Goal: Task Accomplishment & Management: Complete application form

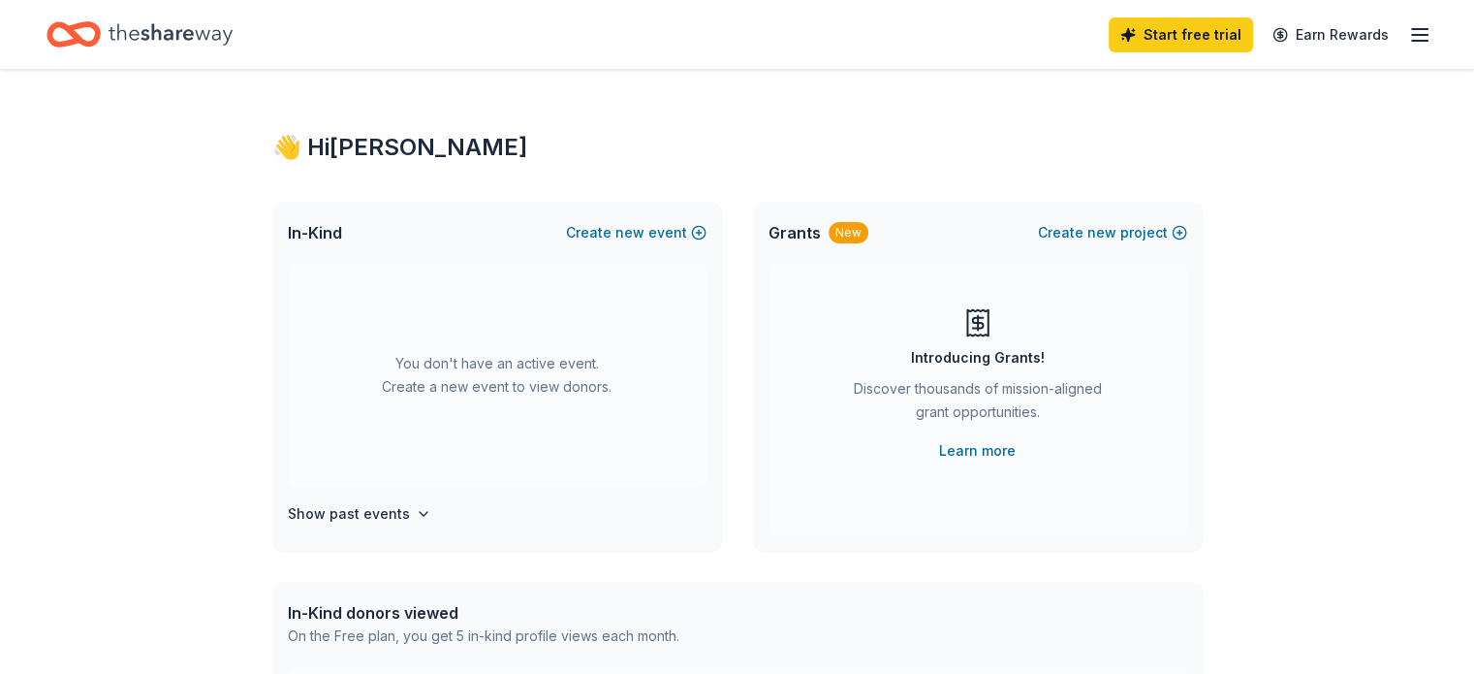
click at [201, 29] on icon "Home" at bounding box center [171, 35] width 124 height 40
click at [363, 146] on div "👋 Hi [PERSON_NAME]" at bounding box center [737, 147] width 931 height 31
click at [1282, 36] on link "Earn Rewards" at bounding box center [1331, 34] width 140 height 35
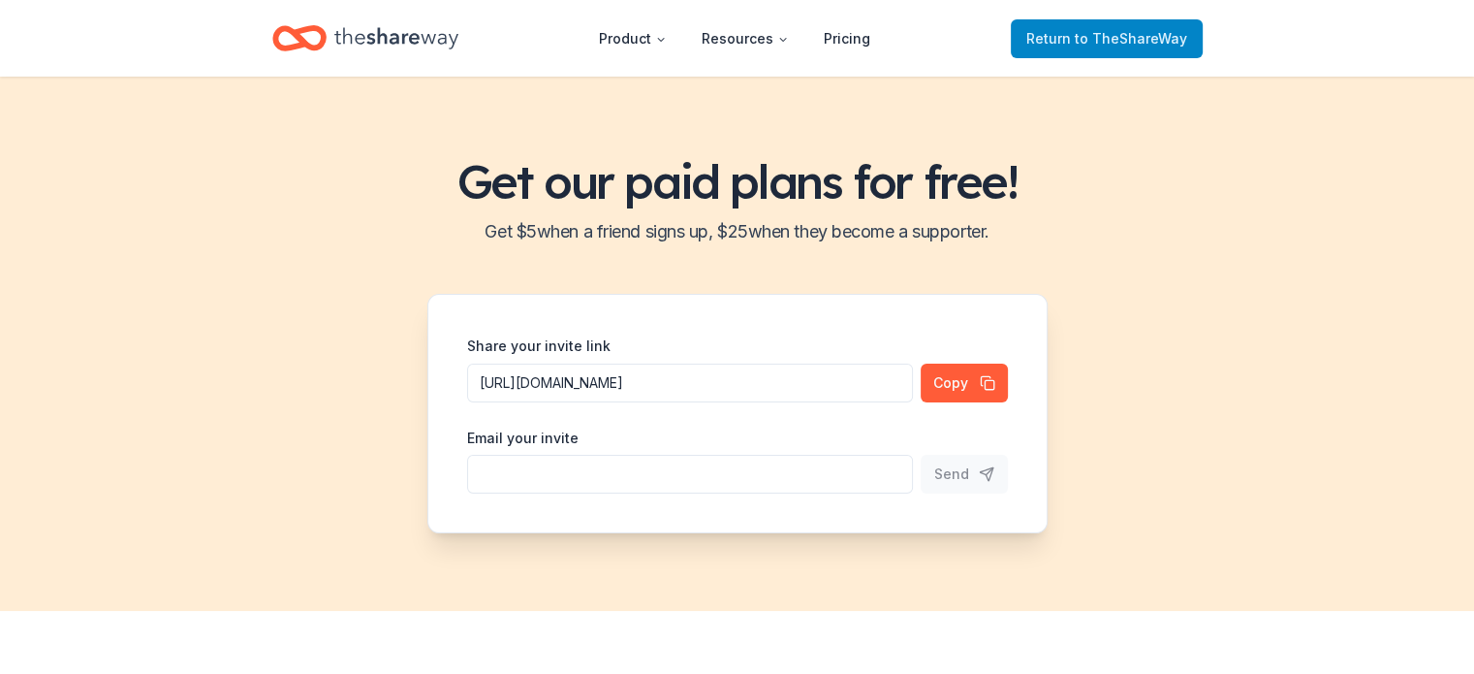
click at [1105, 43] on span "to TheShareWay" at bounding box center [1131, 38] width 112 height 16
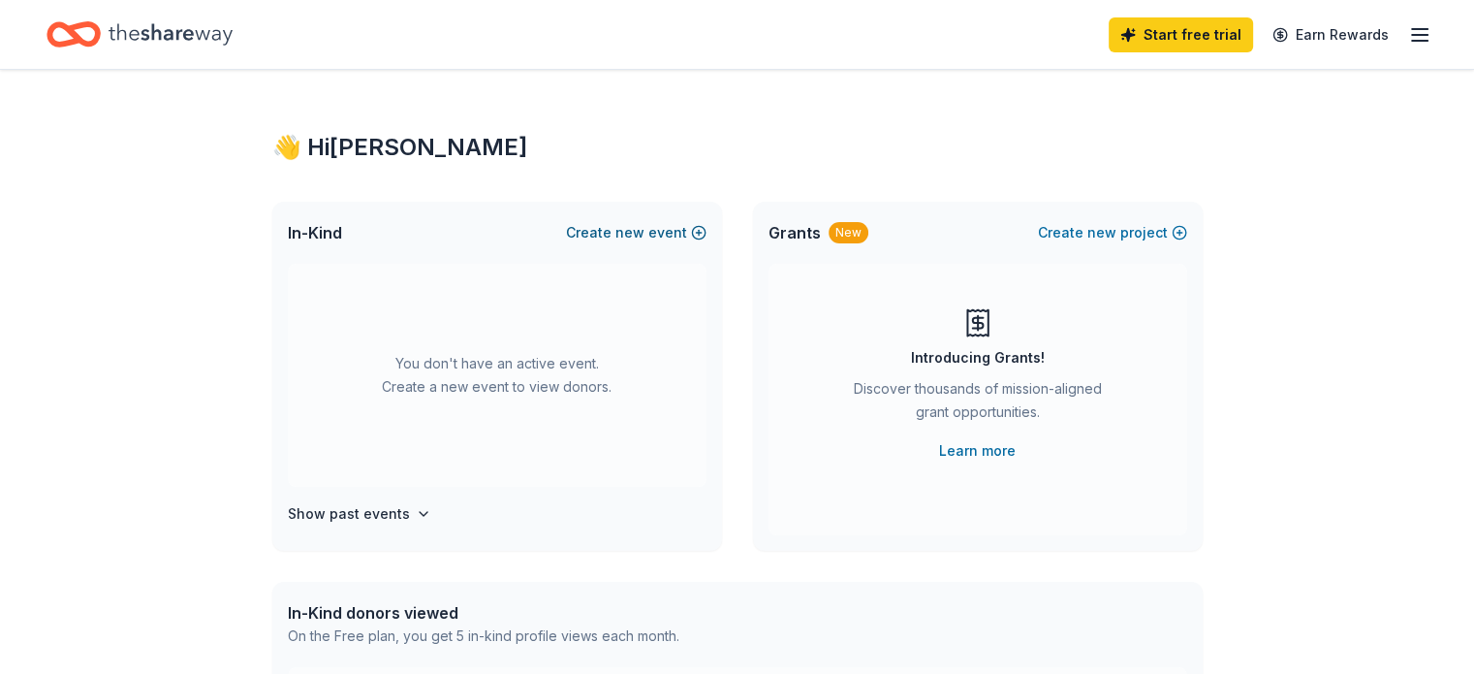
click at [614, 224] on button "Create new event" at bounding box center [636, 232] width 141 height 23
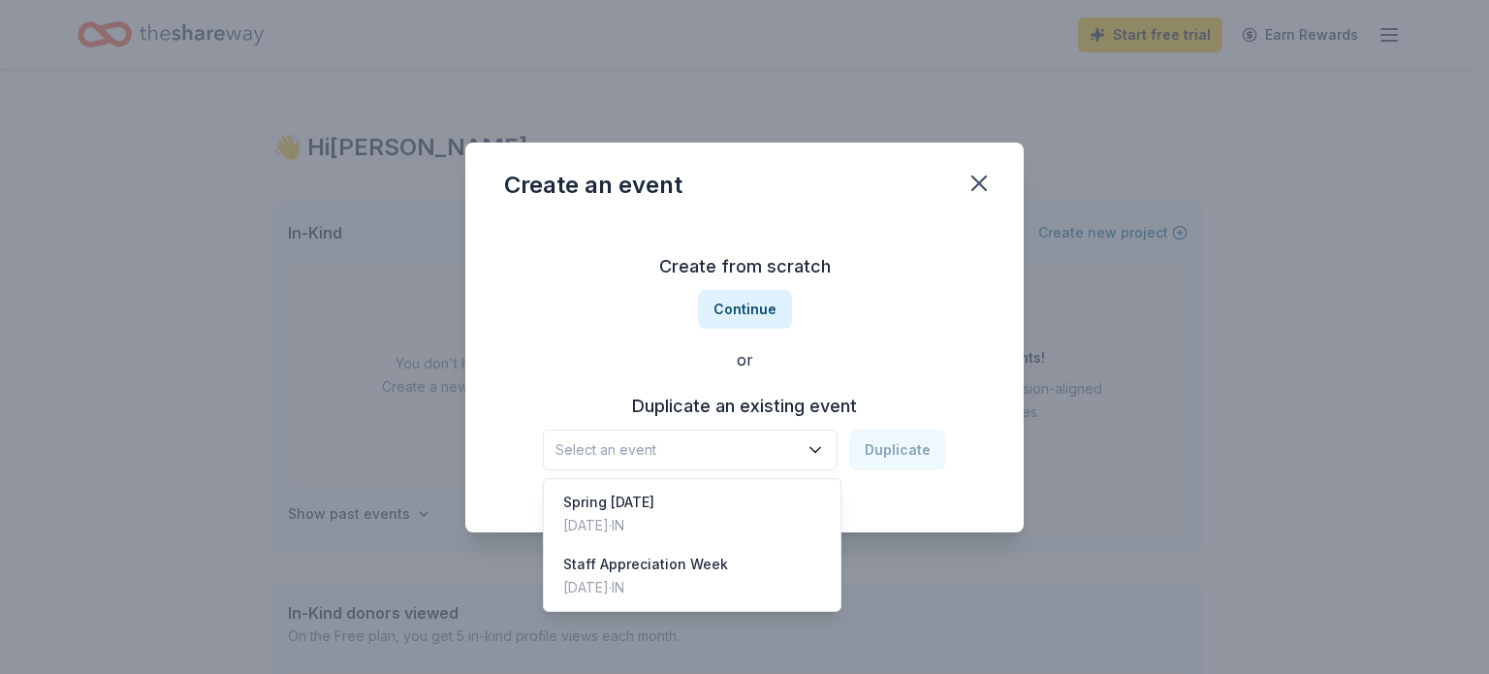
click at [819, 444] on icon "button" at bounding box center [815, 449] width 19 height 19
click at [686, 568] on div "Staff Appreciation Week" at bounding box center [645, 564] width 165 height 23
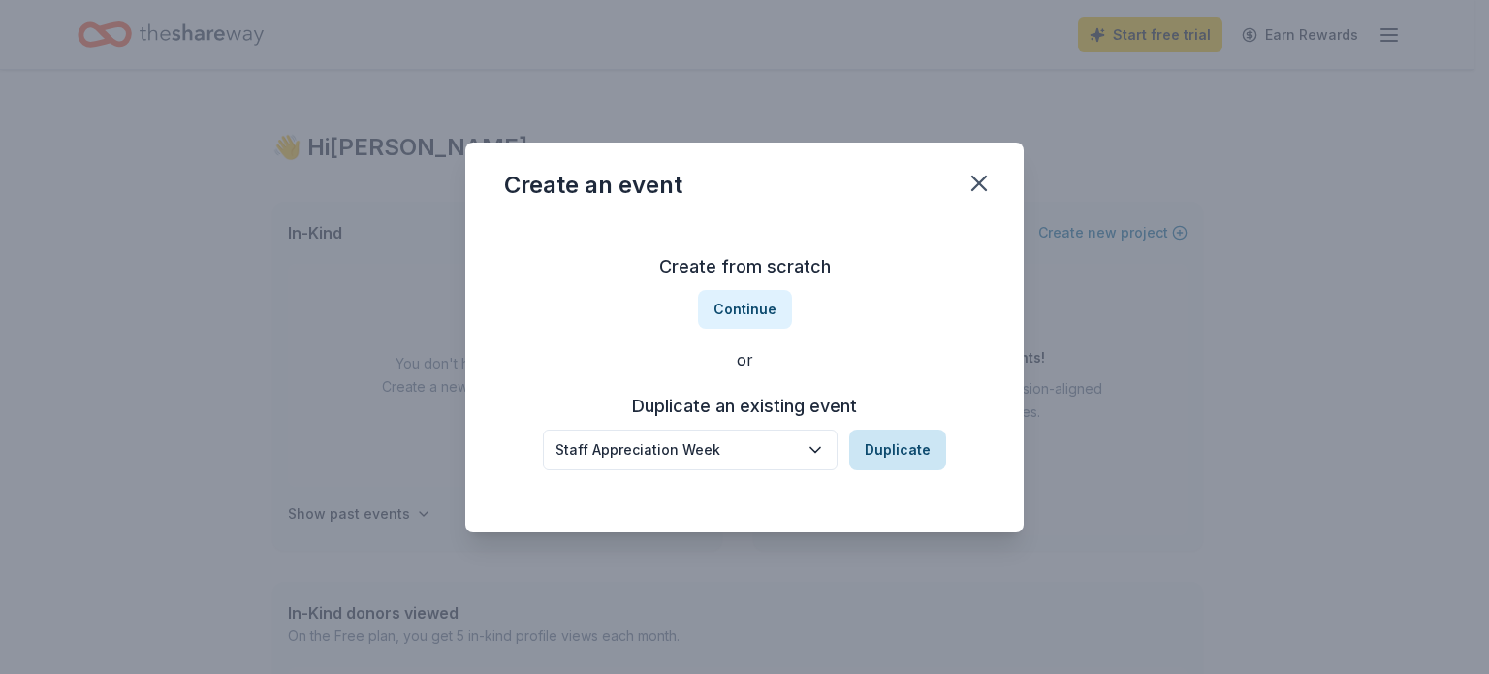
click at [900, 454] on button "Duplicate" at bounding box center [897, 449] width 97 height 41
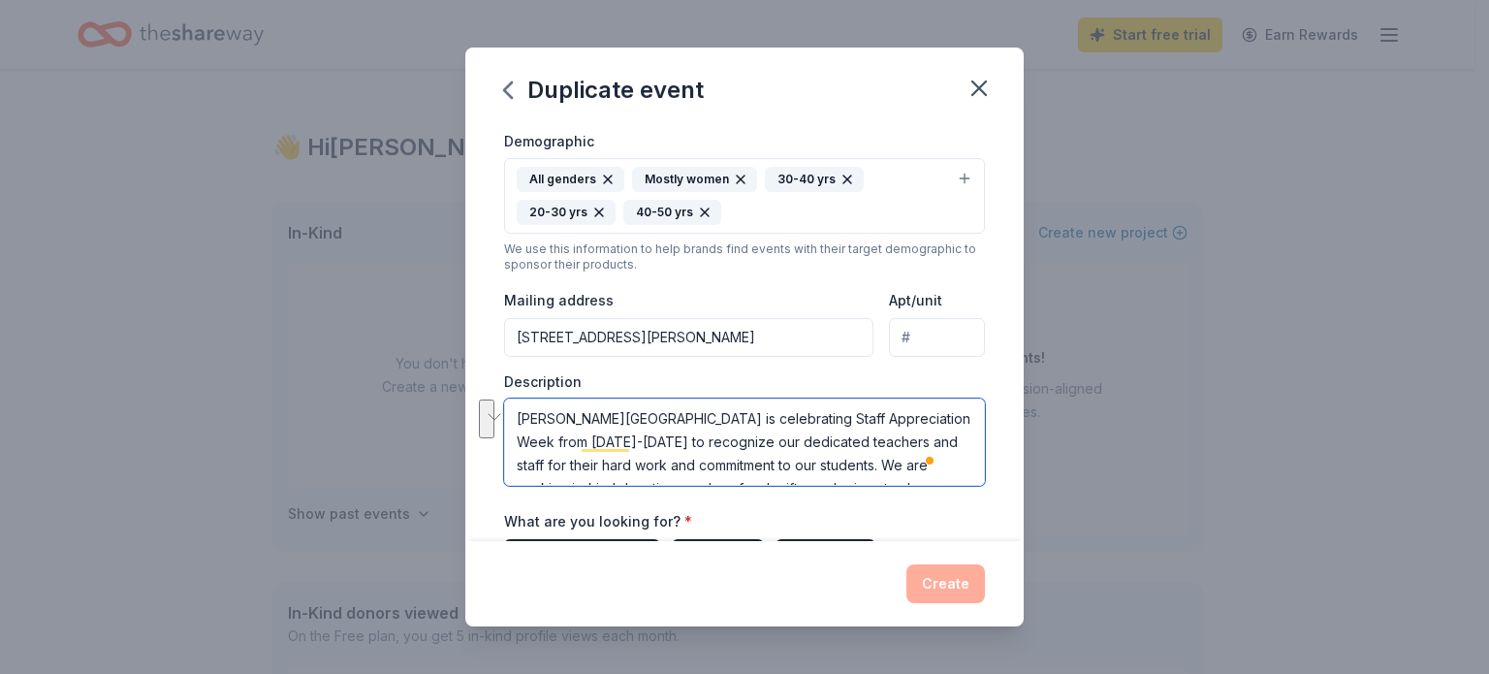
drag, startPoint x: 702, startPoint y: 416, endPoint x: 634, endPoint y: 440, distance: 72.0
click at [634, 440] on textarea "Clinton Young Elementary is celebrating Staff Appreciation Week from May 5th-9t…" at bounding box center [744, 441] width 481 height 87
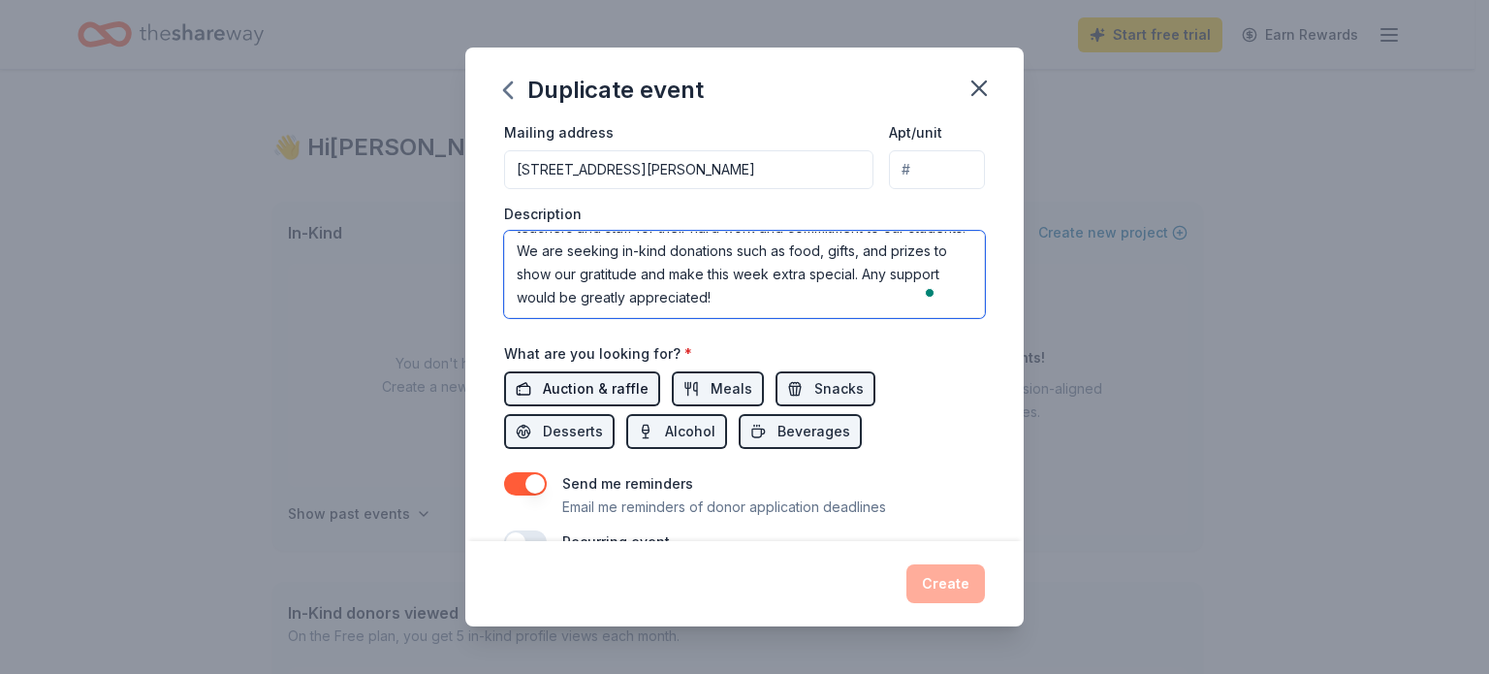
type textarea "[PERSON_NAME] Elementary wants to recognize our dedicated teachers and staff fo…"
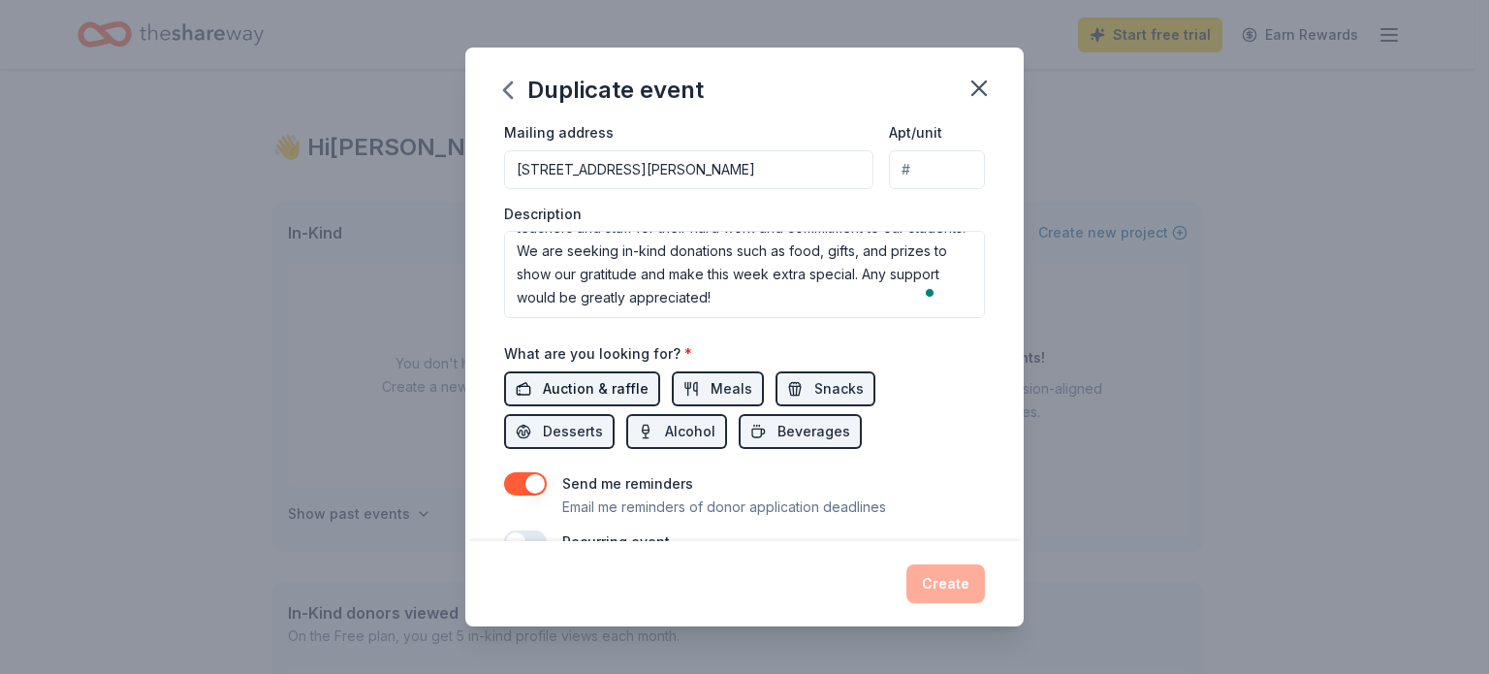
click at [628, 387] on span "Auction & raffle" at bounding box center [596, 388] width 106 height 23
click at [701, 426] on span "Alcohol" at bounding box center [690, 431] width 50 height 23
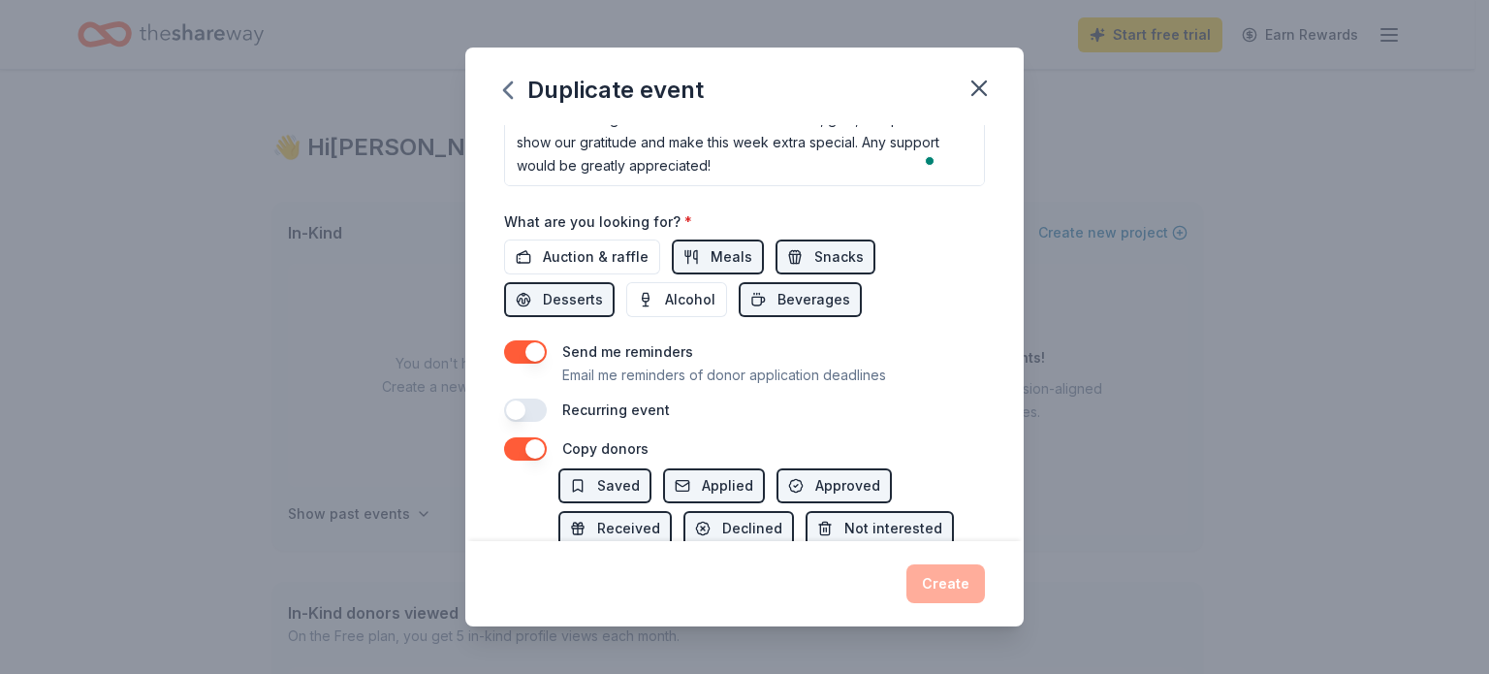
click at [521, 354] on button "button" at bounding box center [525, 351] width 43 height 23
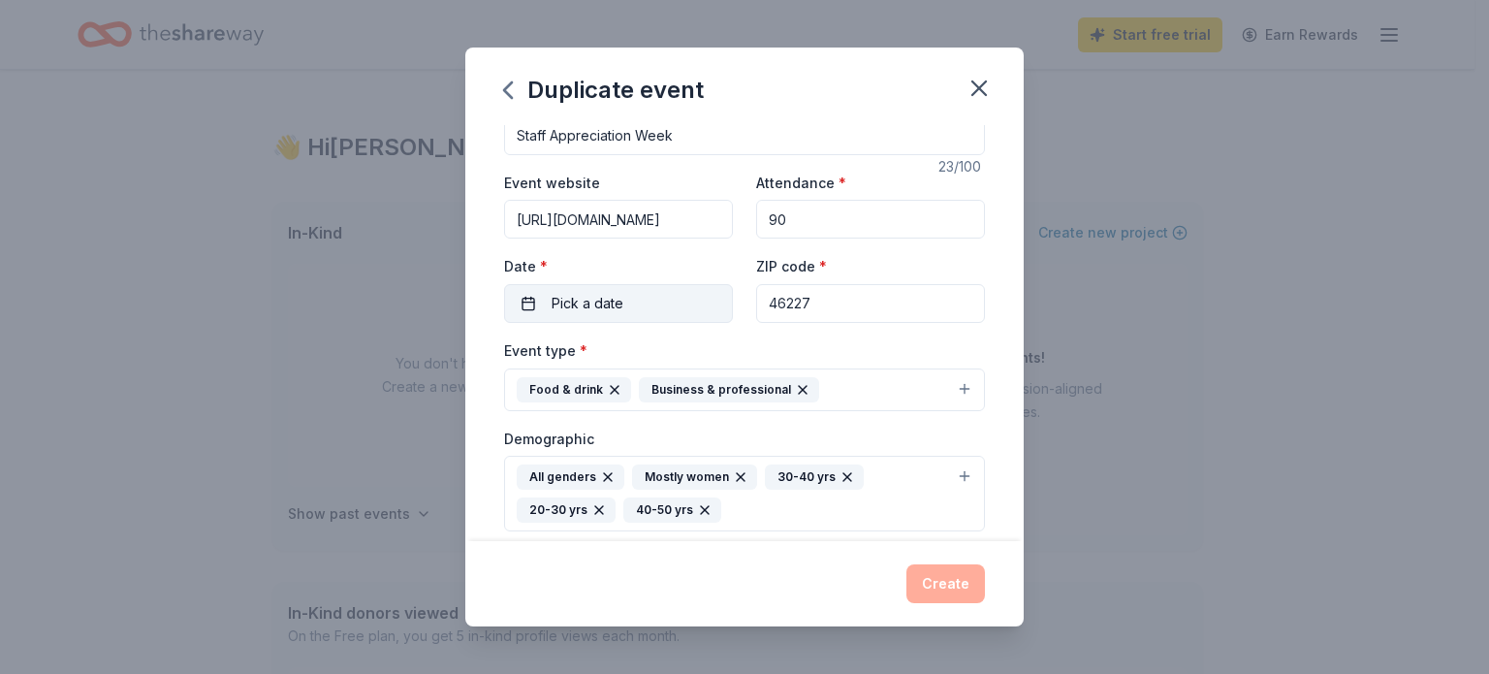
click at [600, 305] on span "Pick a date" at bounding box center [588, 303] width 72 height 23
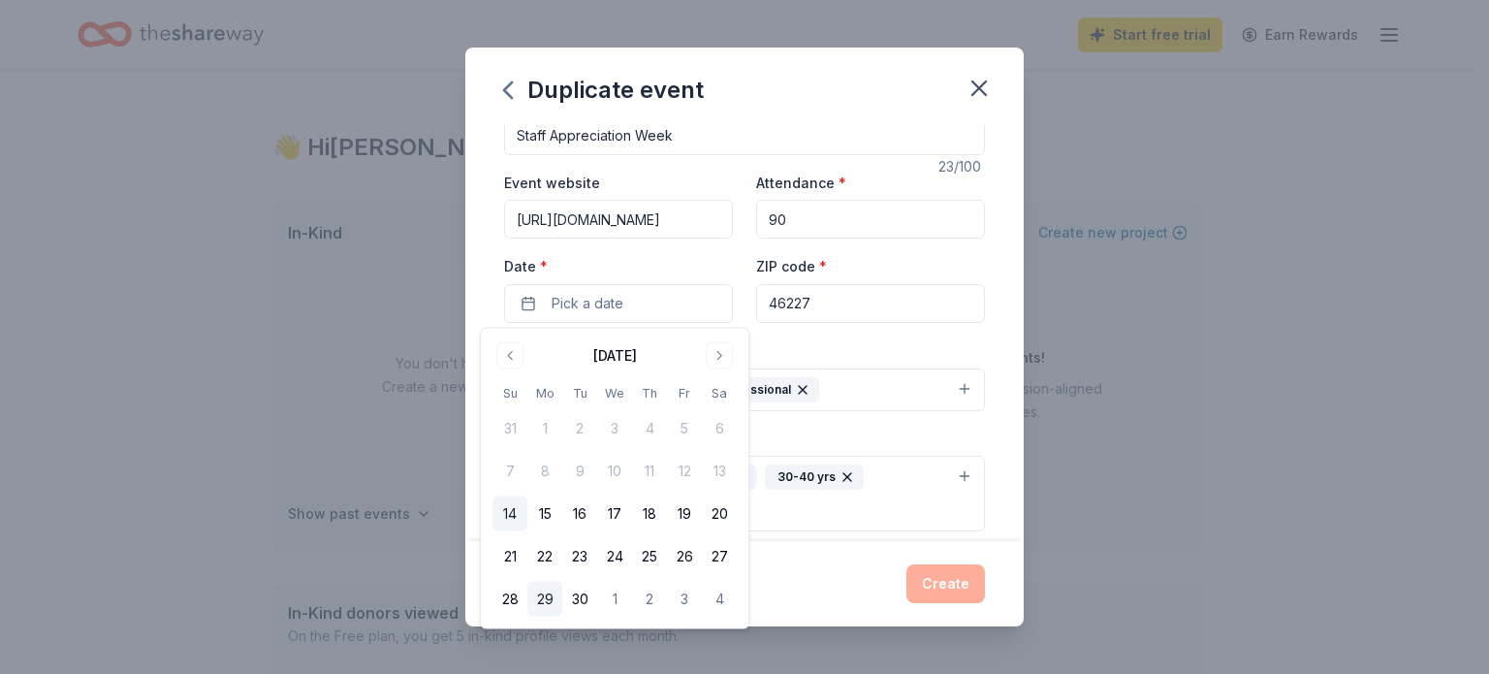
click at [546, 594] on button "29" at bounding box center [544, 599] width 35 height 35
click at [999, 395] on div "Event name * Staff Appreciation Week 23 /100 Event website https://www.perrysch…" at bounding box center [744, 333] width 558 height 416
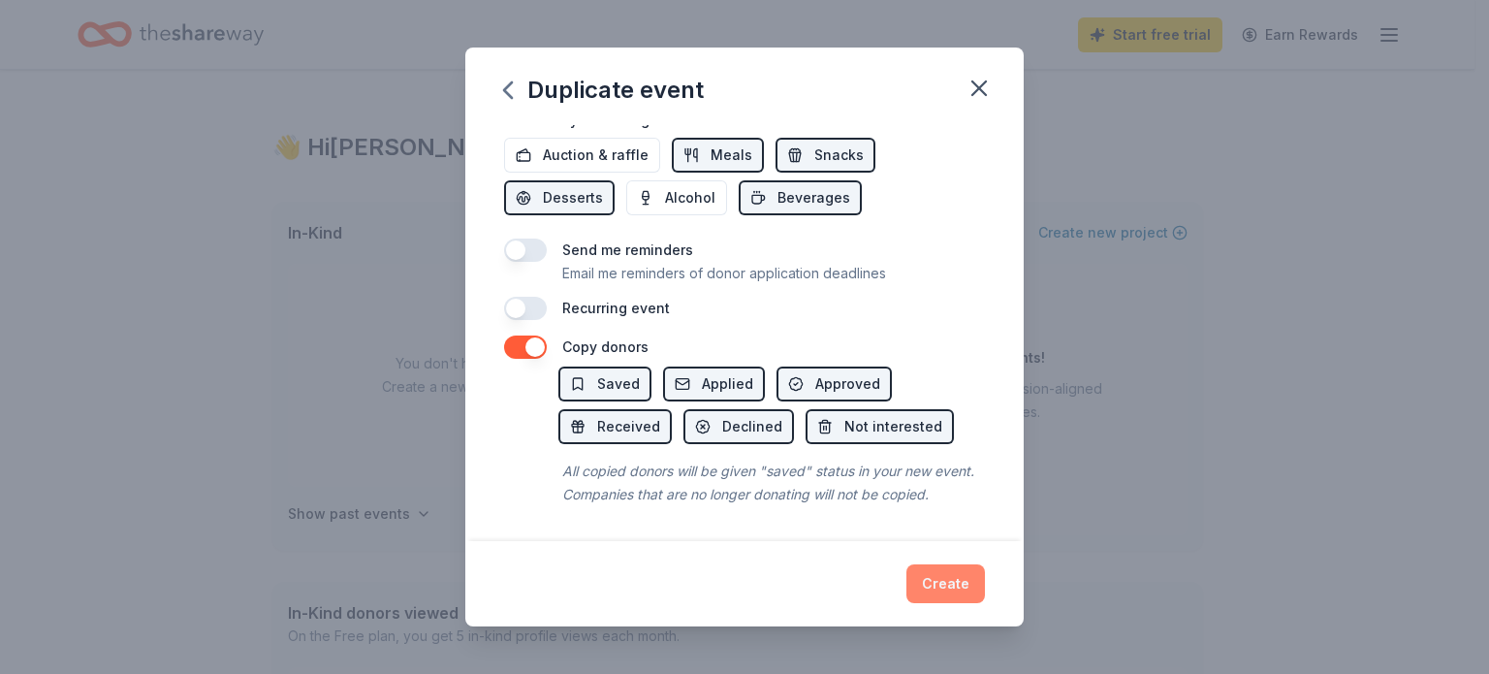
click at [956, 583] on button "Create" at bounding box center [945, 583] width 79 height 39
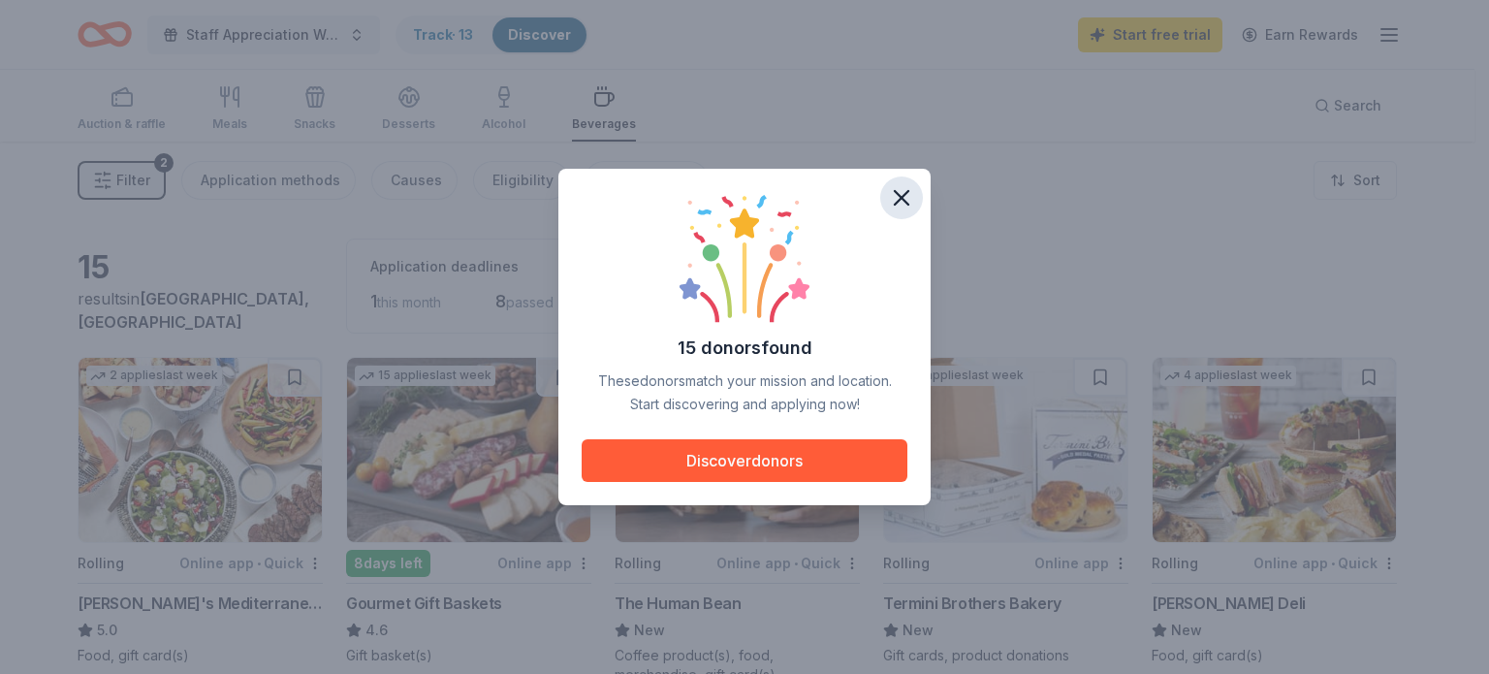
click at [903, 190] on icon "button" at bounding box center [901, 197] width 27 height 27
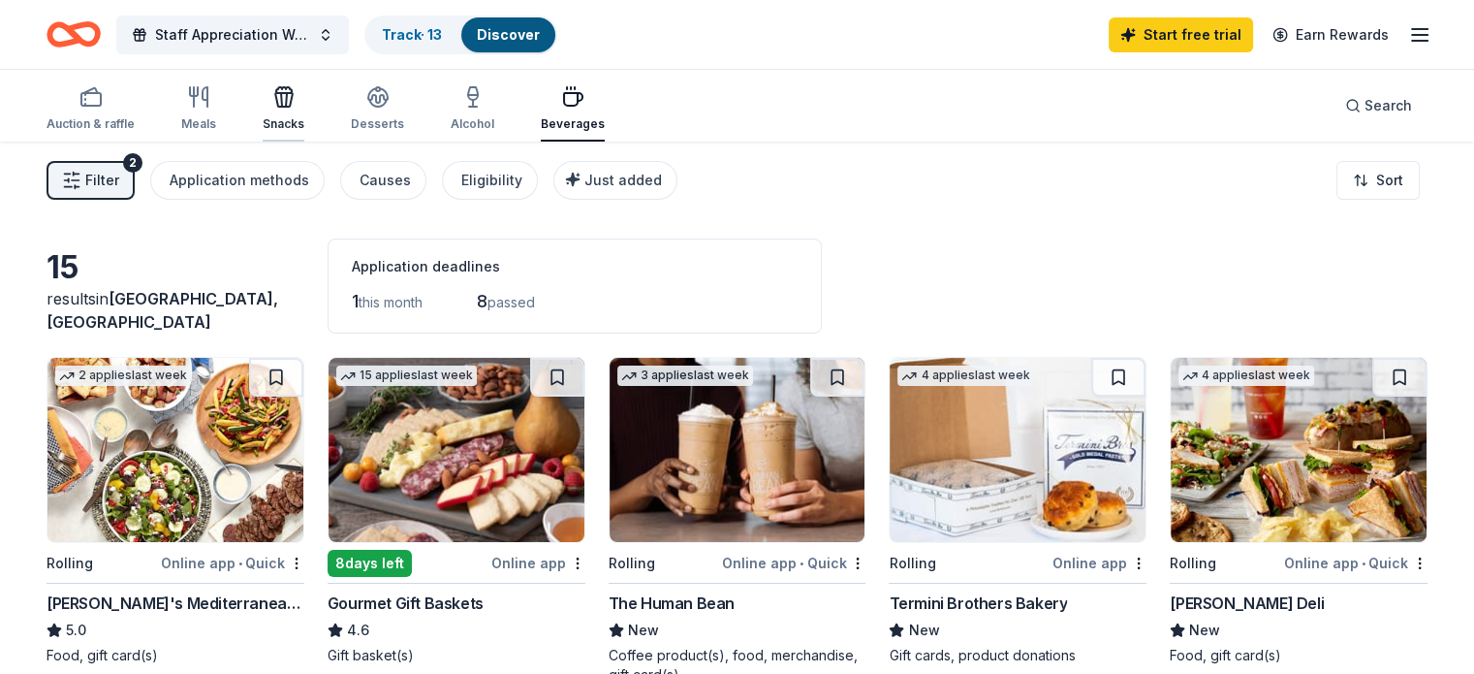
click at [287, 94] on icon "button" at bounding box center [286, 100] width 1 height 14
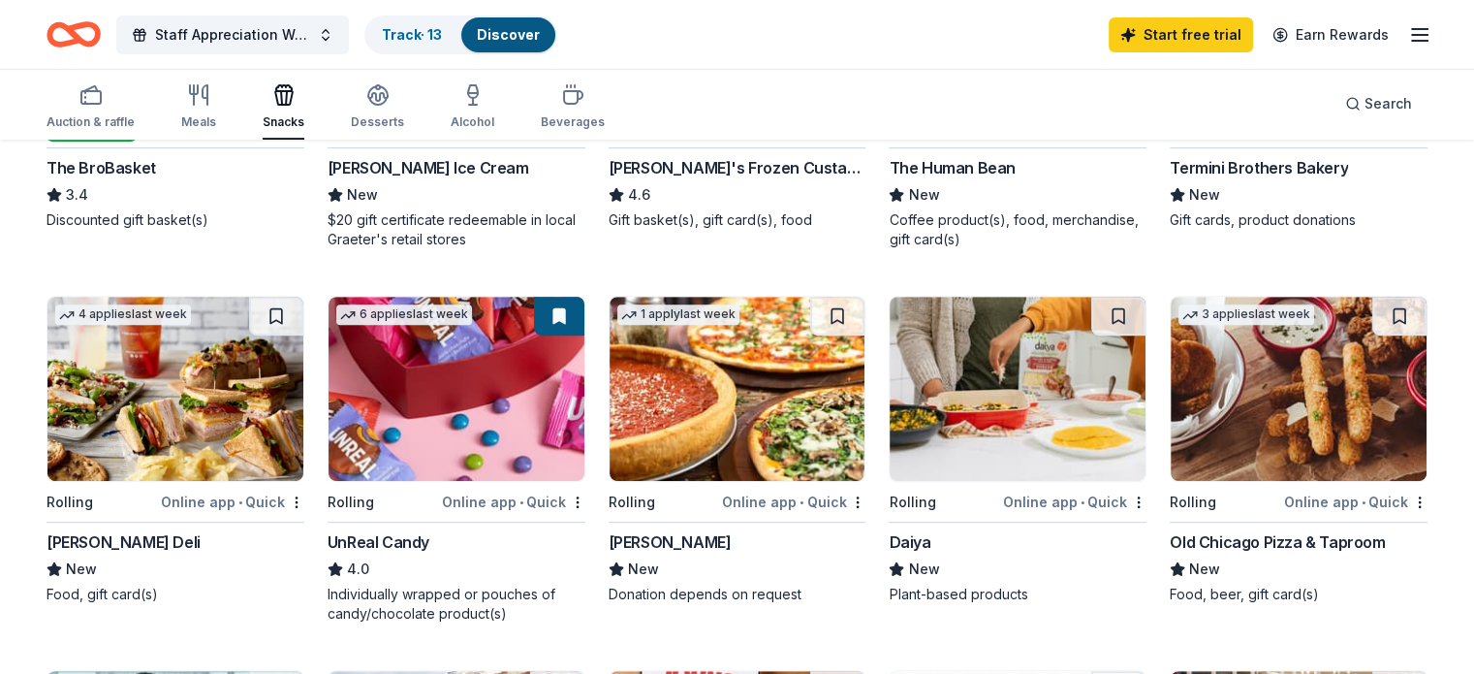
scroll to position [764, 0]
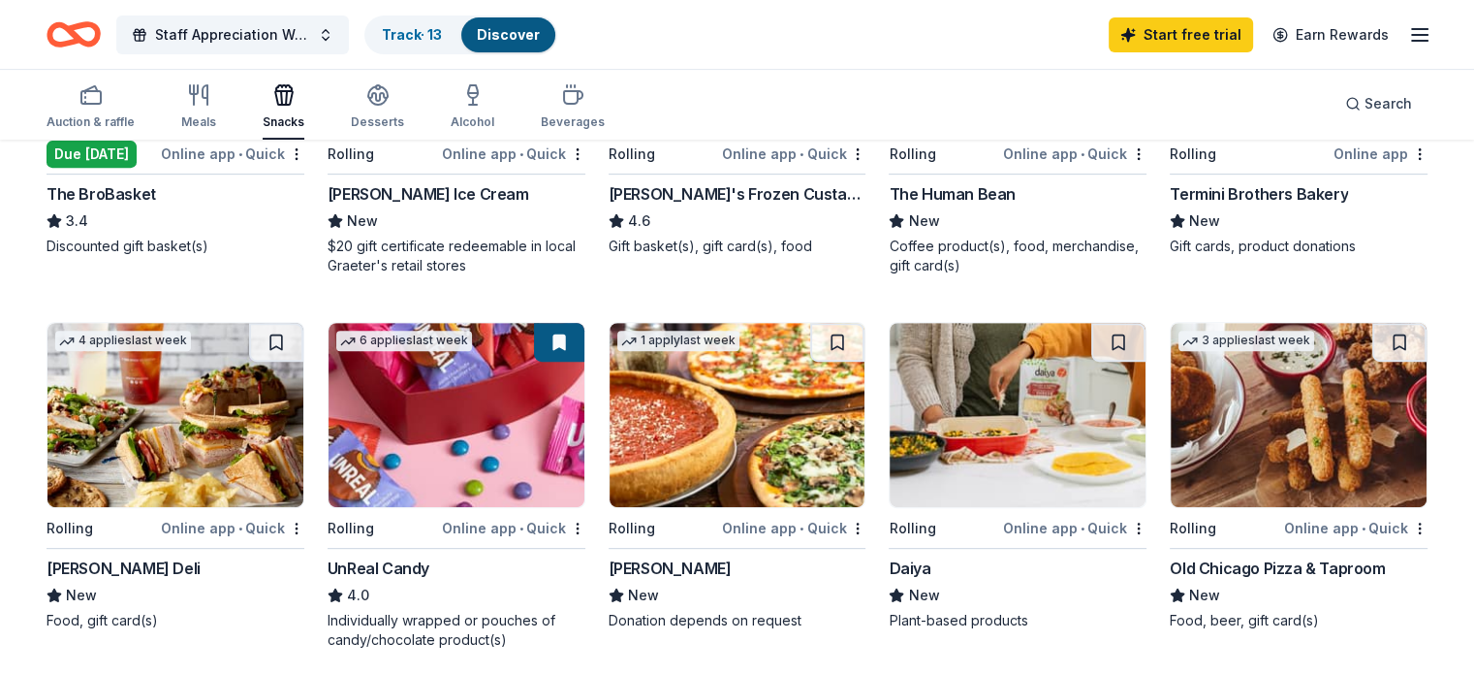
click at [414, 562] on div "UnReal Candy" at bounding box center [379, 567] width 102 height 23
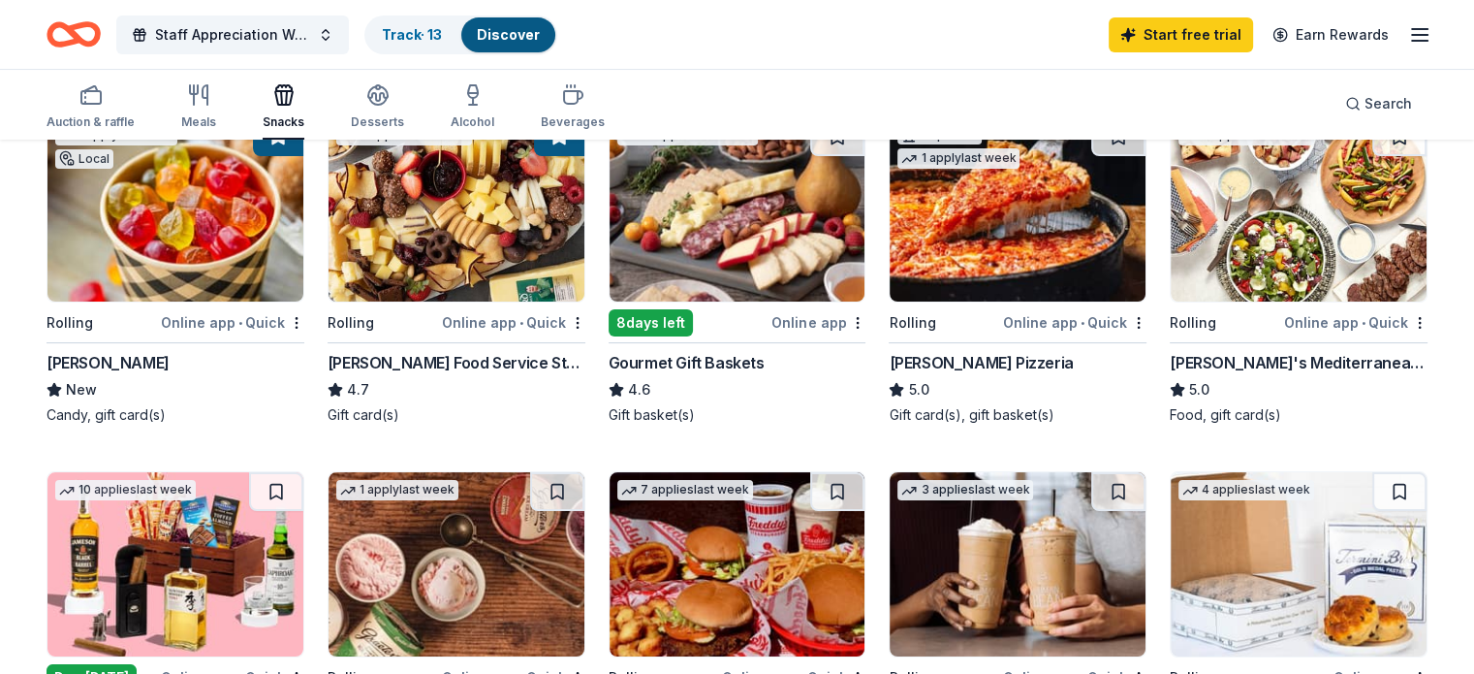
scroll to position [244, 0]
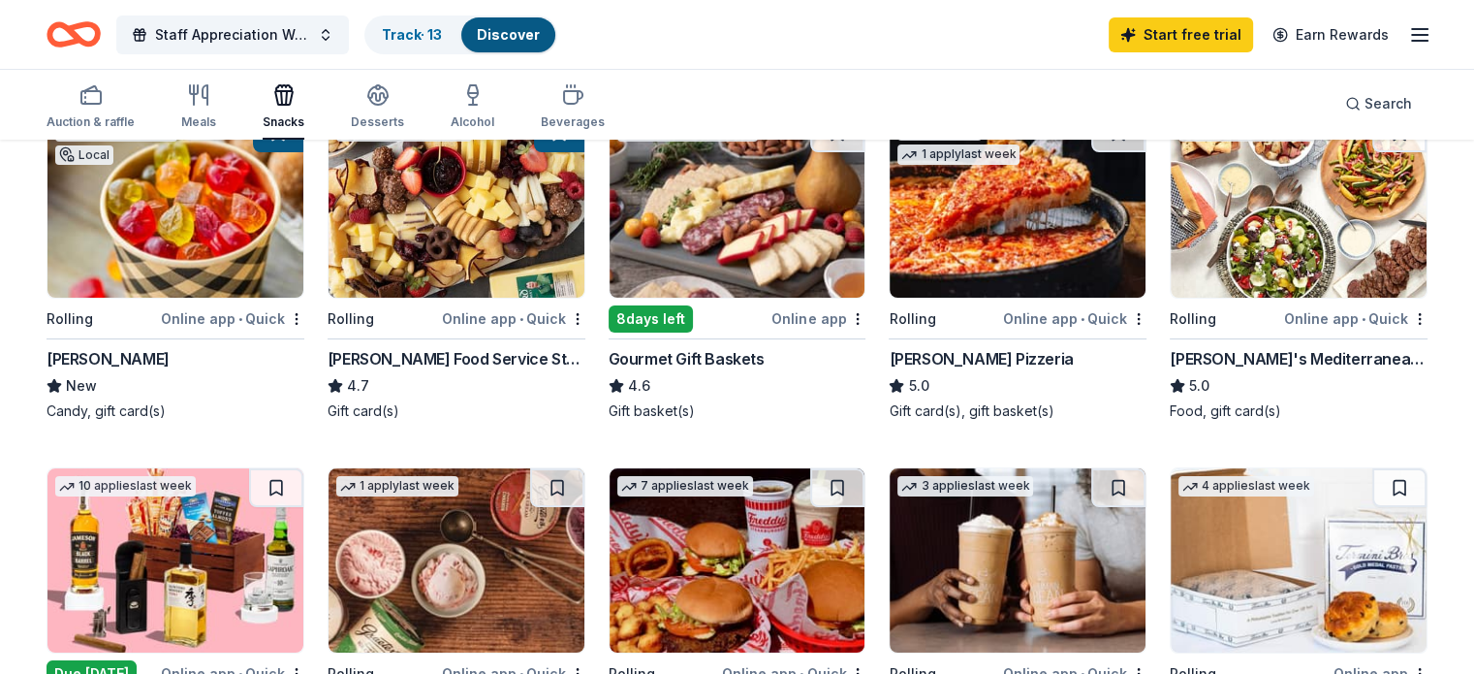
click at [202, 262] on img at bounding box center [175, 205] width 256 height 184
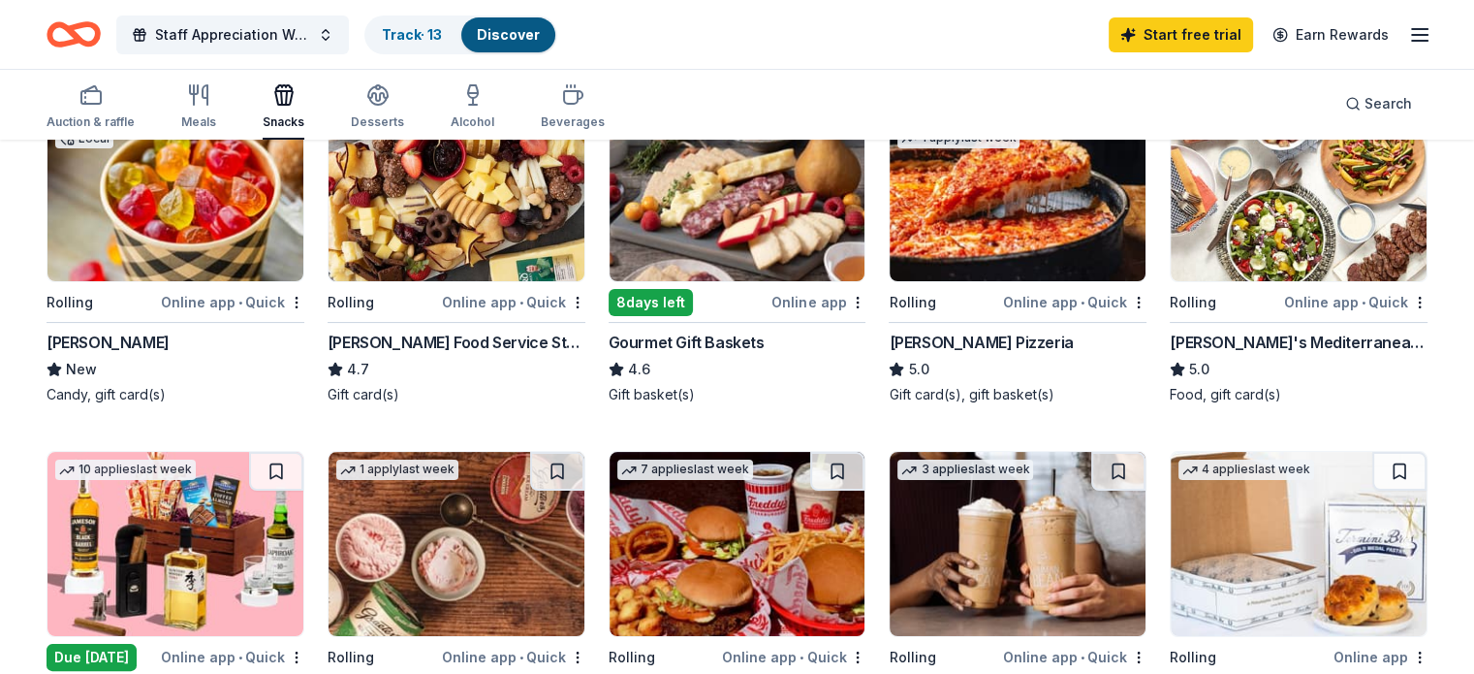
scroll to position [0, 0]
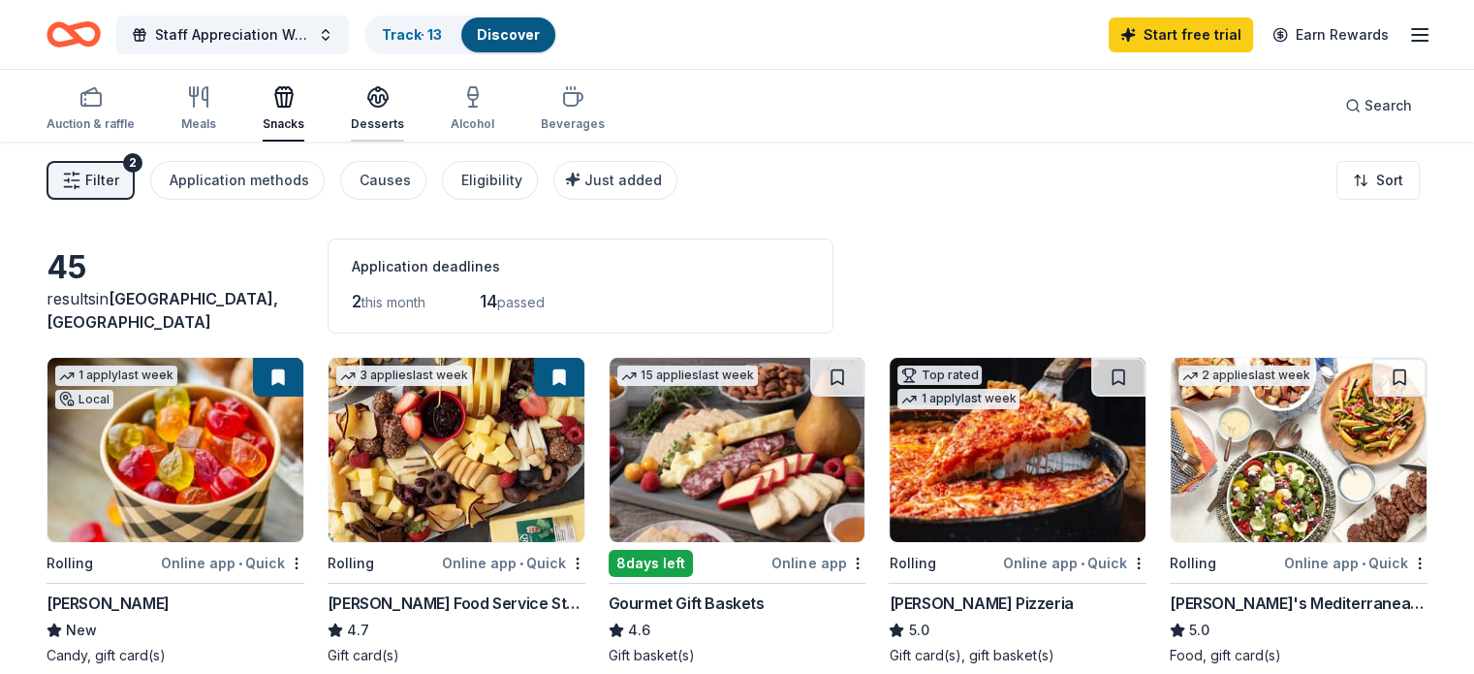
click at [388, 101] on icon "button" at bounding box center [377, 95] width 19 height 15
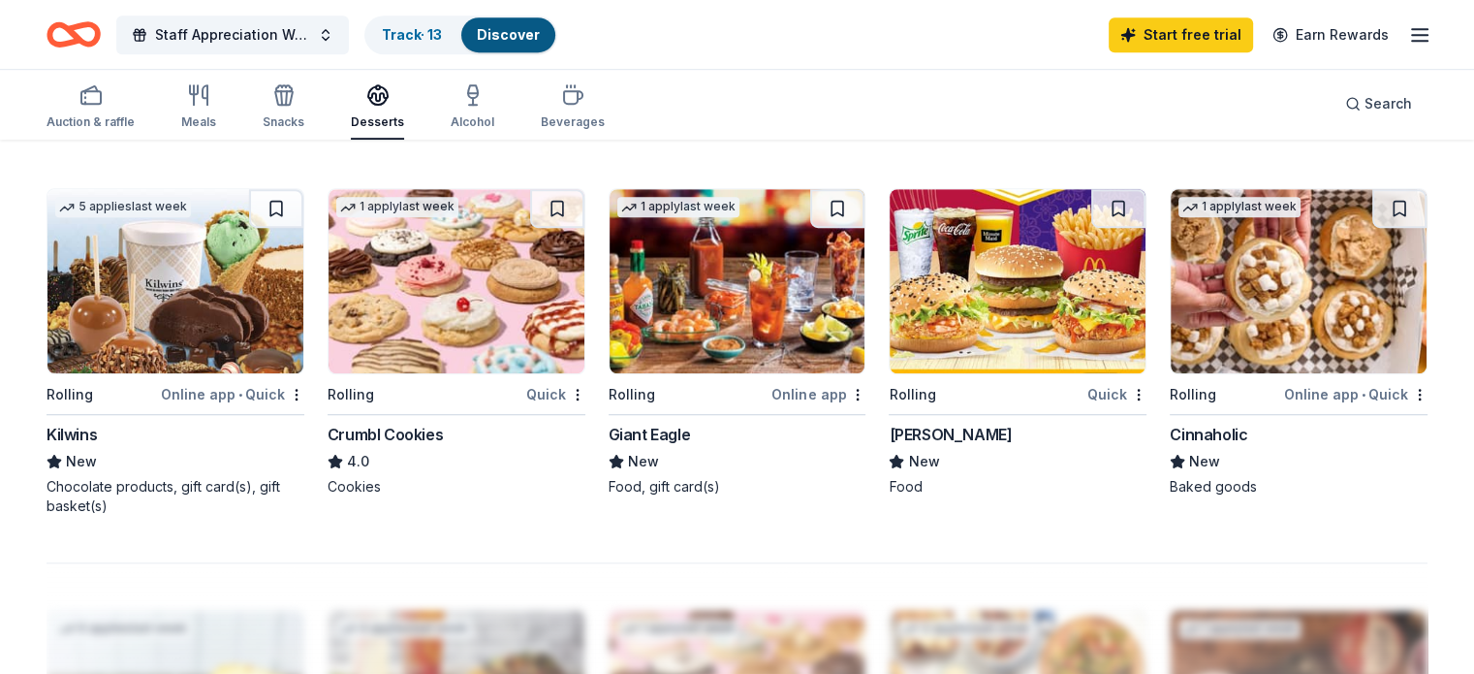
scroll to position [1291, 0]
click at [431, 429] on div "Crumbl Cookies" at bounding box center [385, 434] width 115 height 23
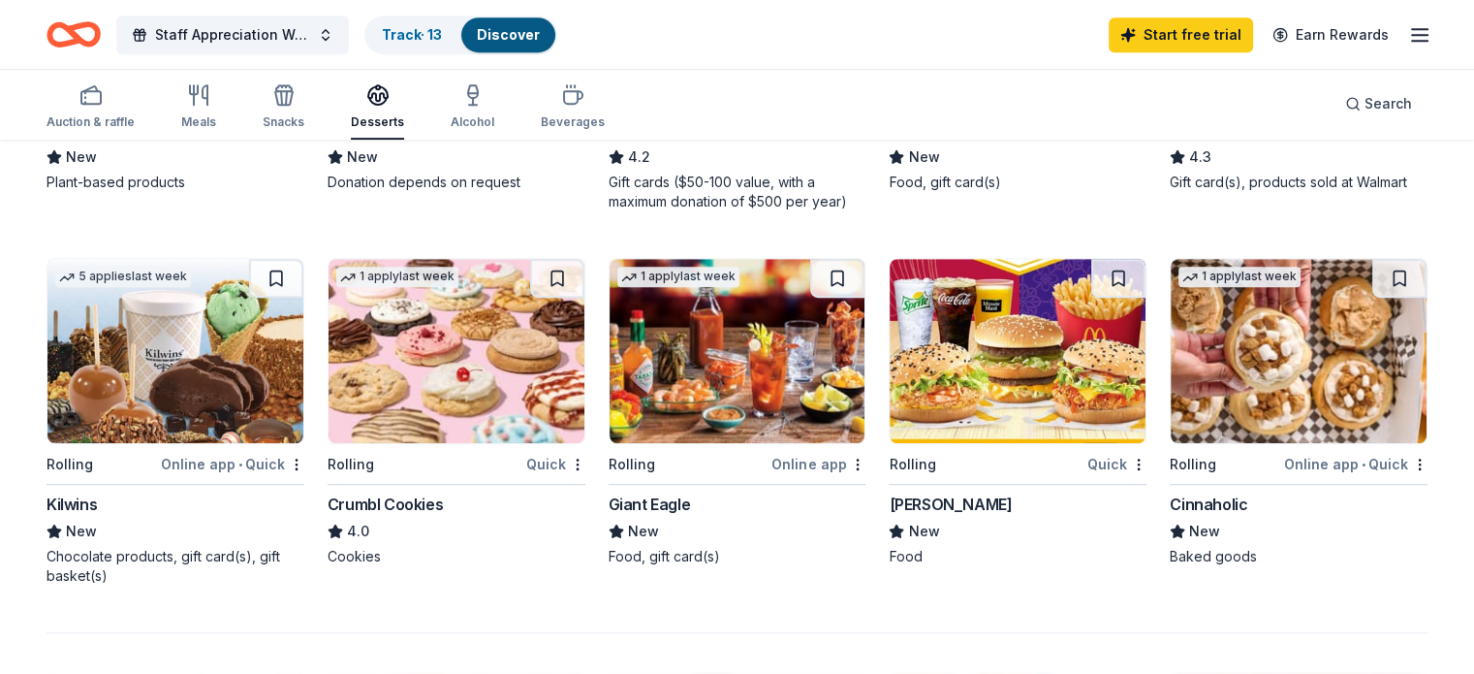
scroll to position [1220, 0]
click at [583, 104] on icon "button" at bounding box center [573, 97] width 18 height 13
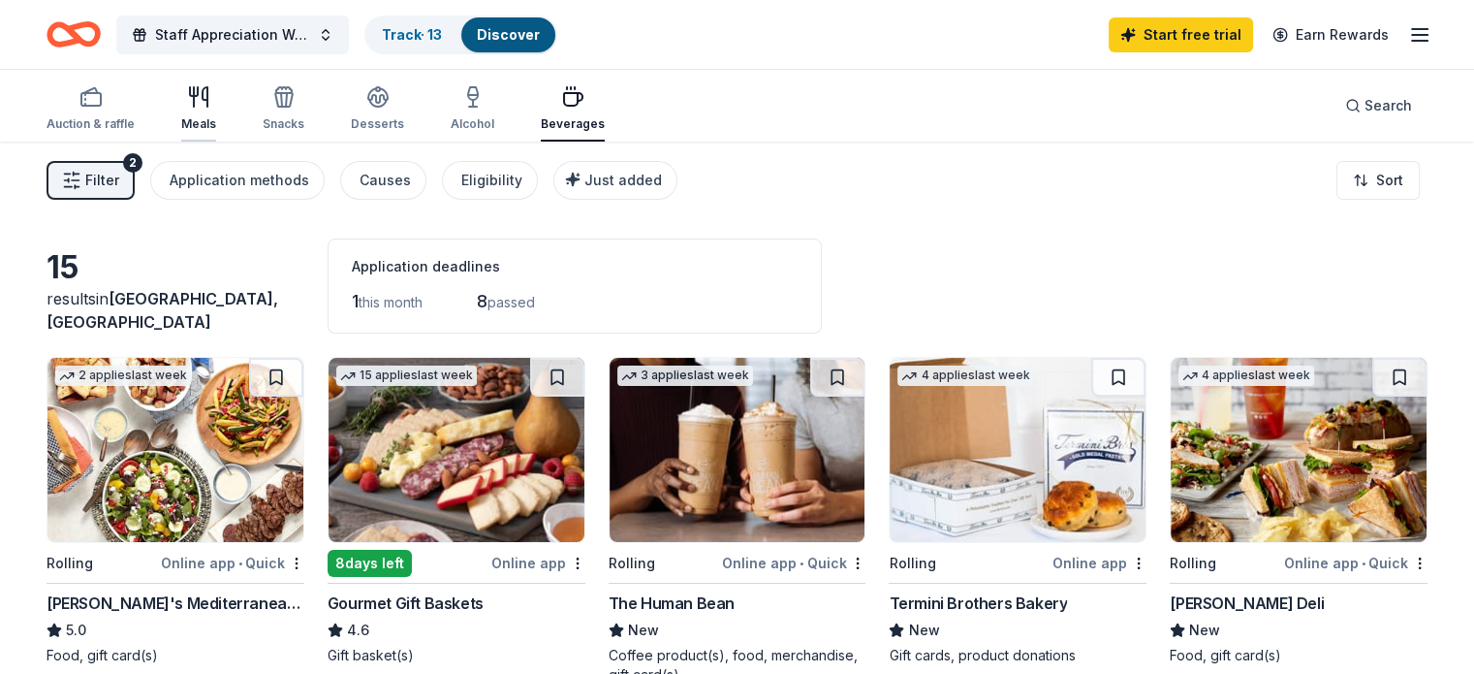
click at [210, 103] on icon "button" at bounding box center [198, 96] width 23 height 23
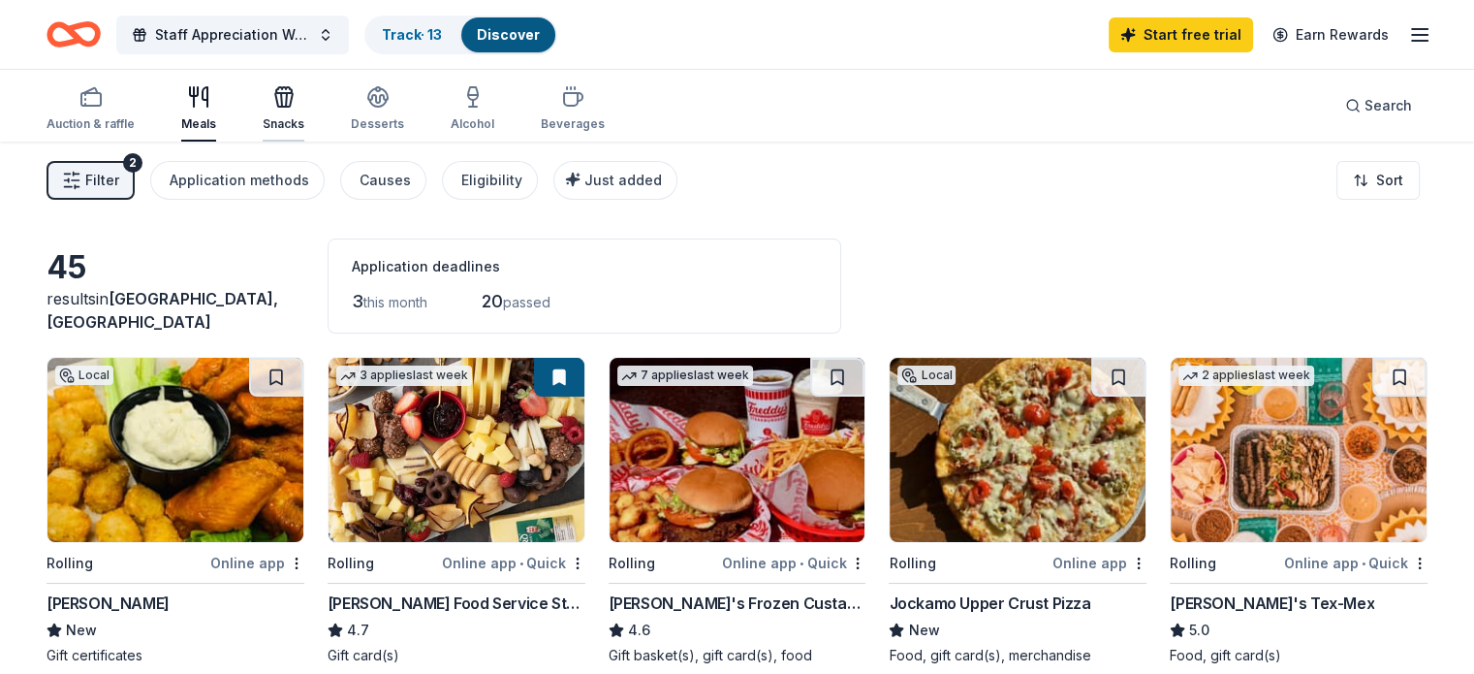
click at [298, 93] on div "button" at bounding box center [284, 96] width 42 height 23
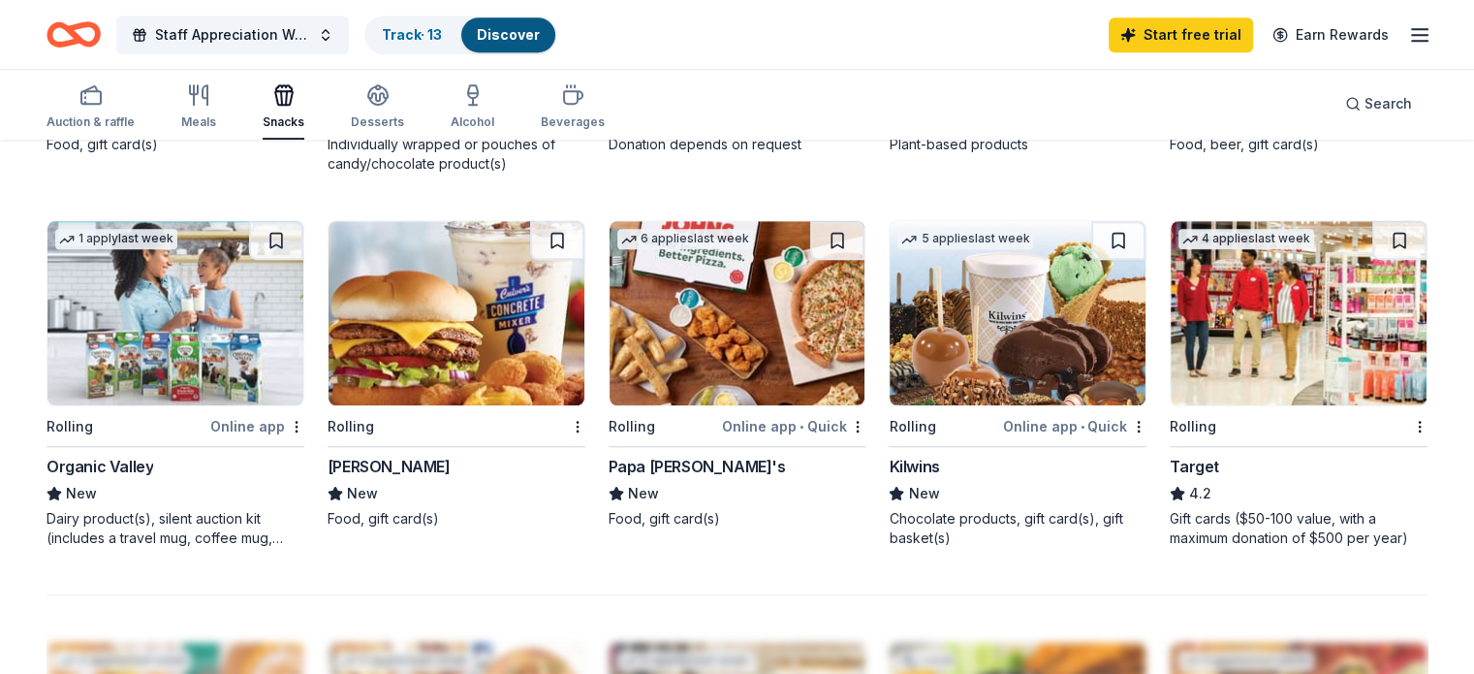
scroll to position [1243, 0]
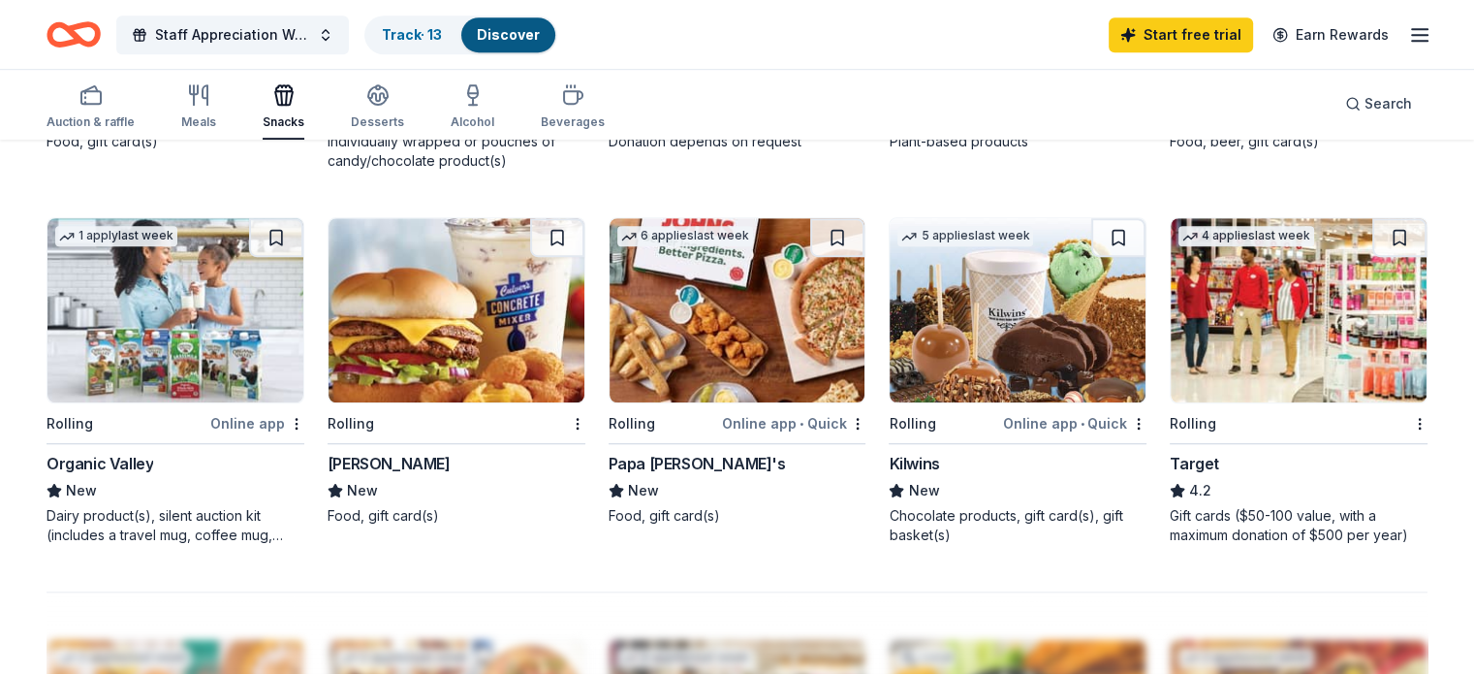
click at [911, 460] on div "Kilwins" at bounding box center [914, 463] width 50 height 23
click at [404, 105] on div "button" at bounding box center [377, 94] width 53 height 23
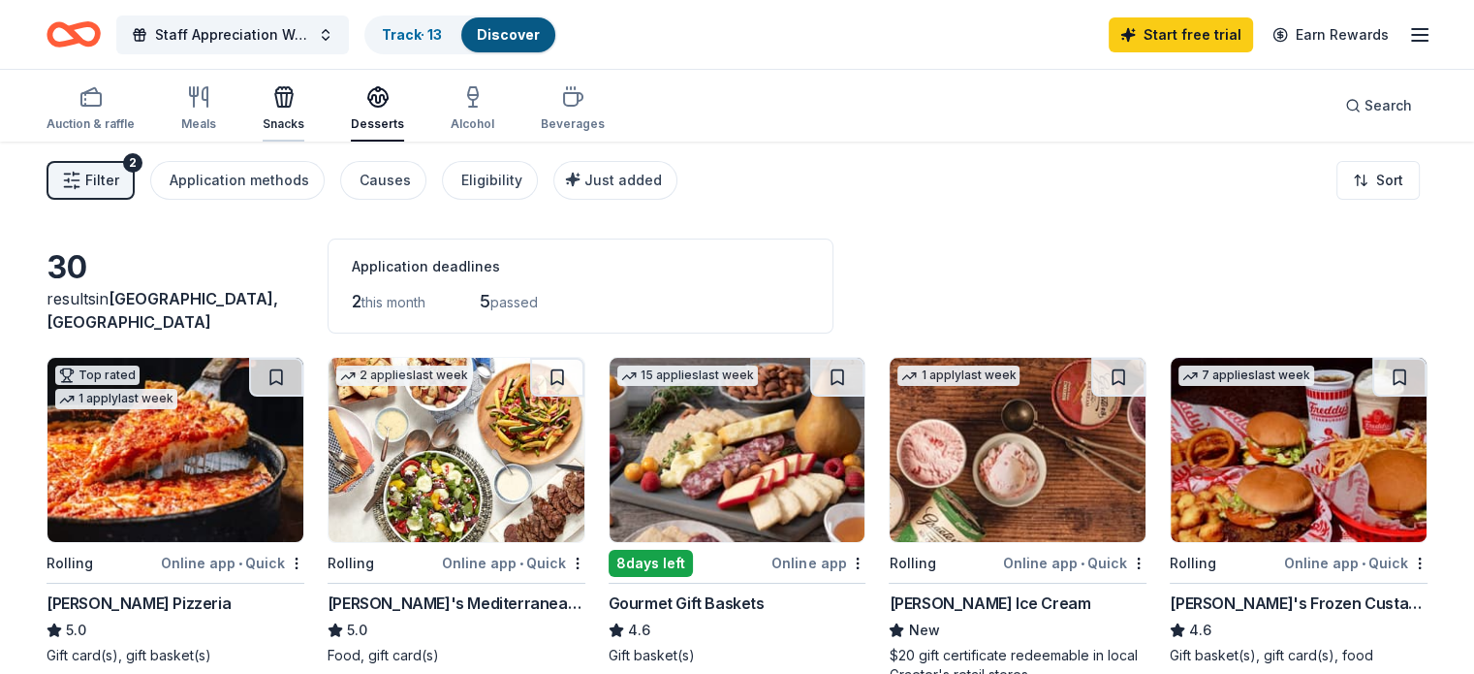
click at [296, 104] on icon "button" at bounding box center [283, 96] width 23 height 23
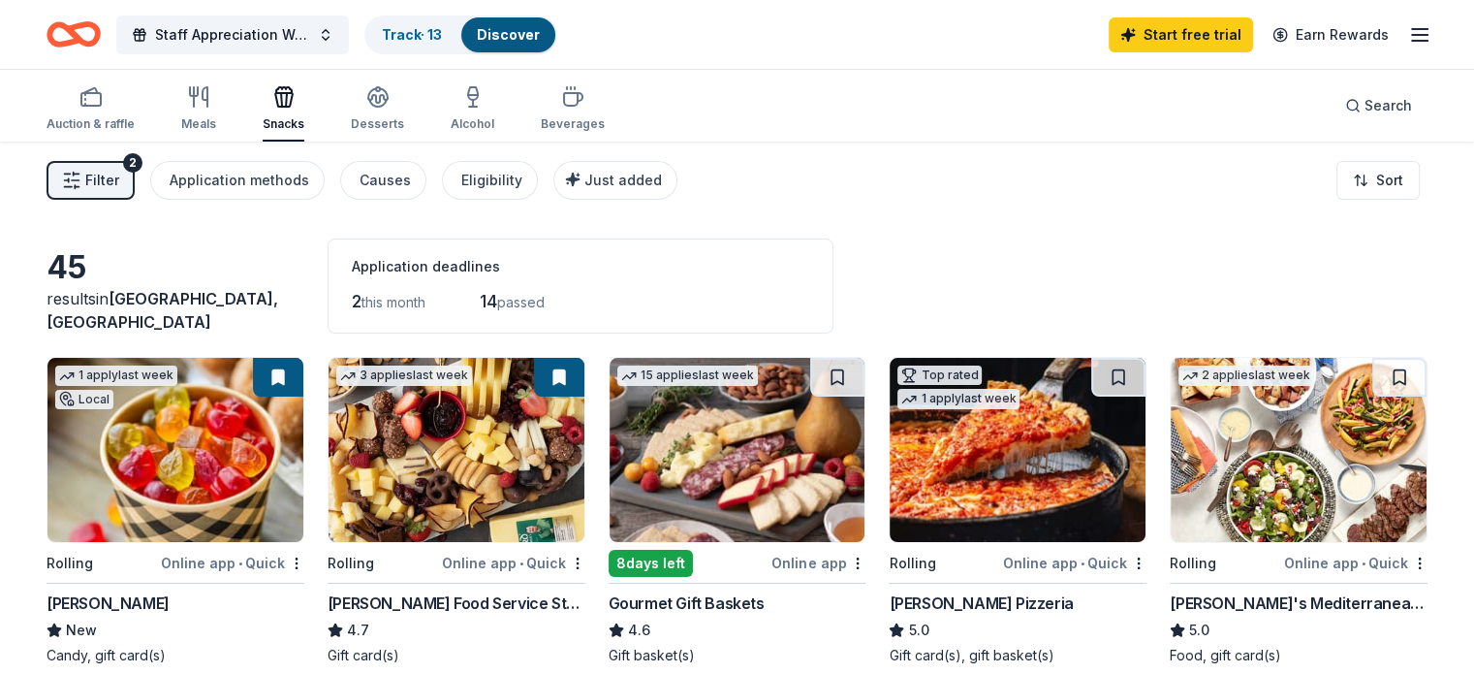
click at [180, 475] on img at bounding box center [175, 450] width 256 height 184
click at [442, 29] on link "Track · 13" at bounding box center [412, 34] width 60 height 16
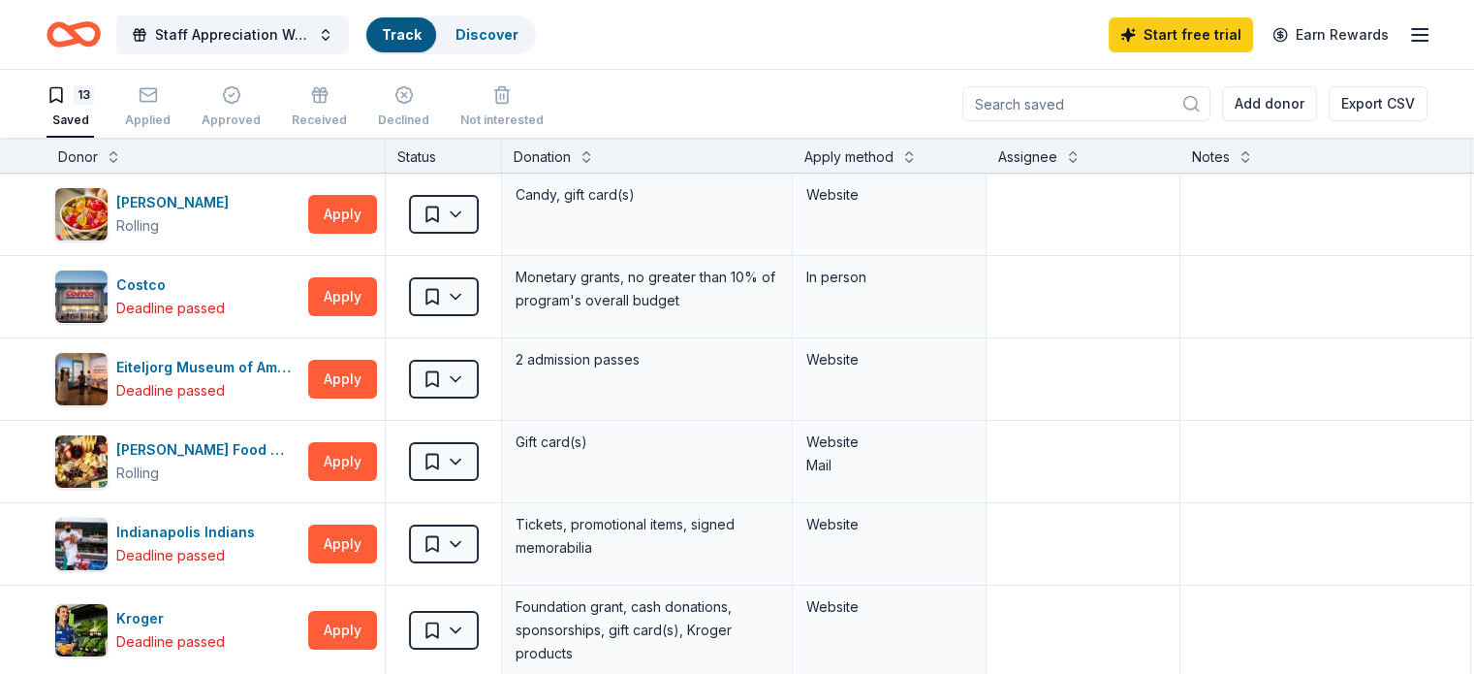
click at [470, 29] on div "Discover" at bounding box center [487, 34] width 94 height 35
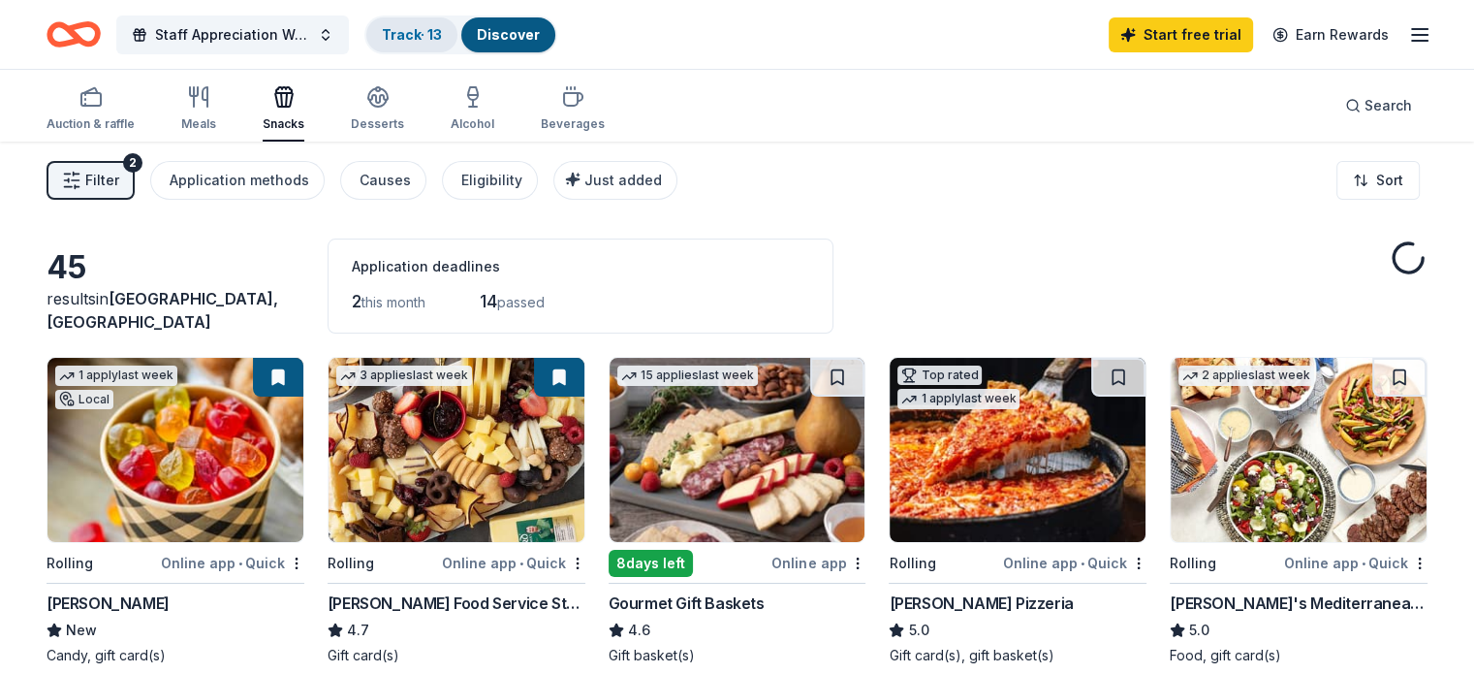
click at [417, 38] on link "Track · 13" at bounding box center [412, 34] width 60 height 16
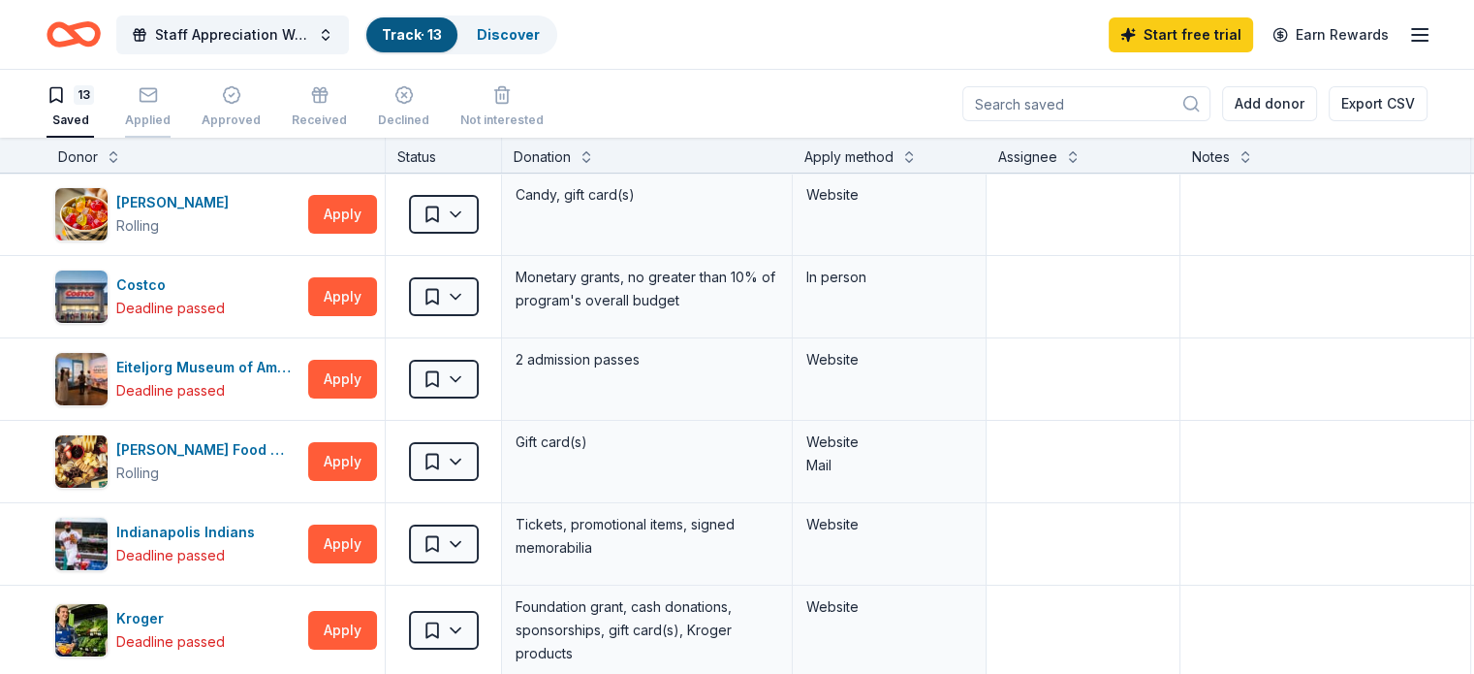
click at [158, 102] on icon "button" at bounding box center [148, 94] width 19 height 19
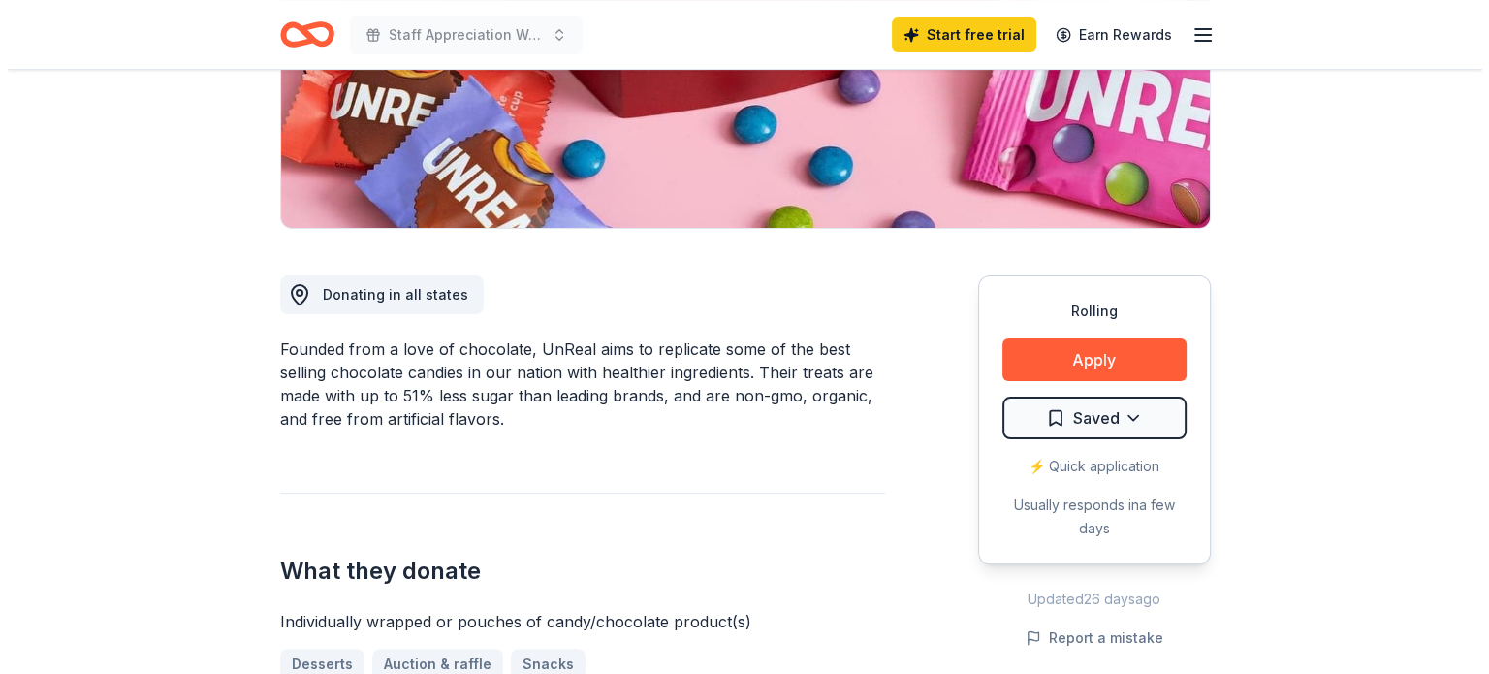
scroll to position [368, 0]
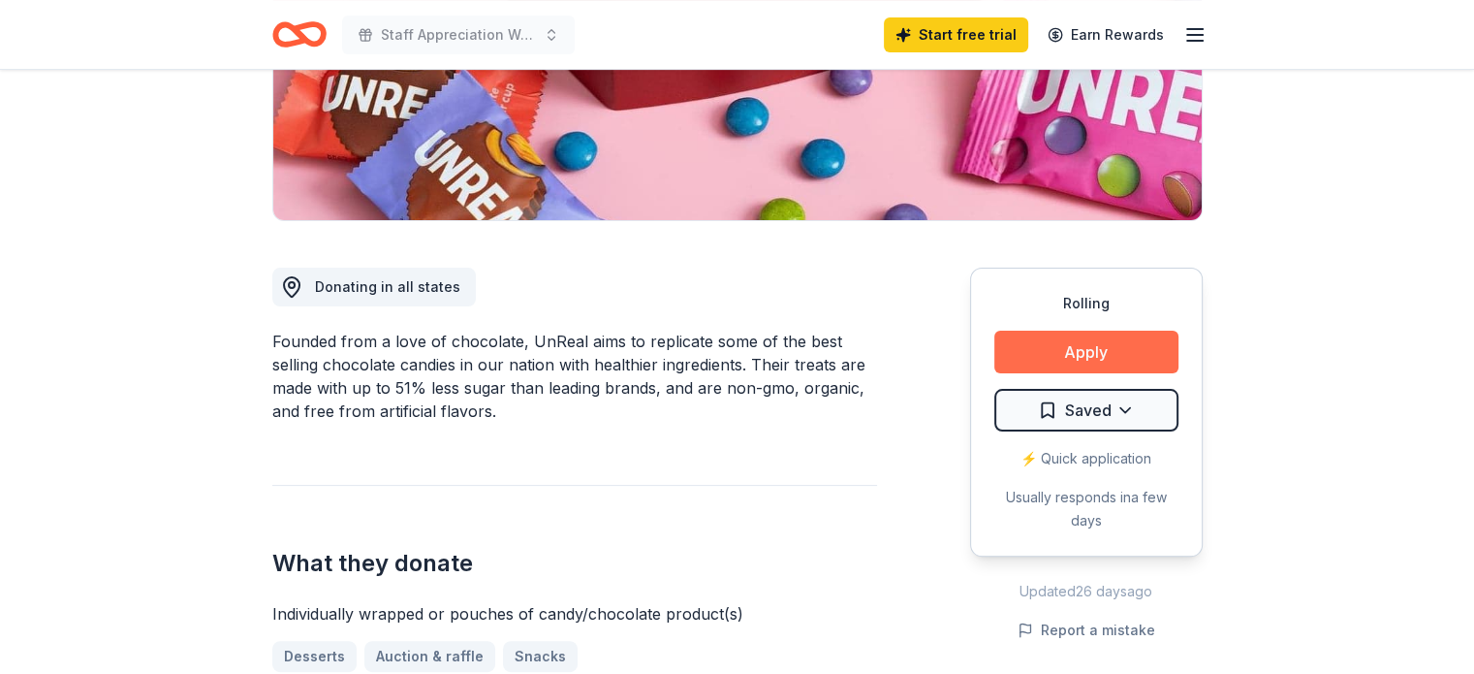
click at [1051, 349] on button "Apply" at bounding box center [1087, 352] width 184 height 43
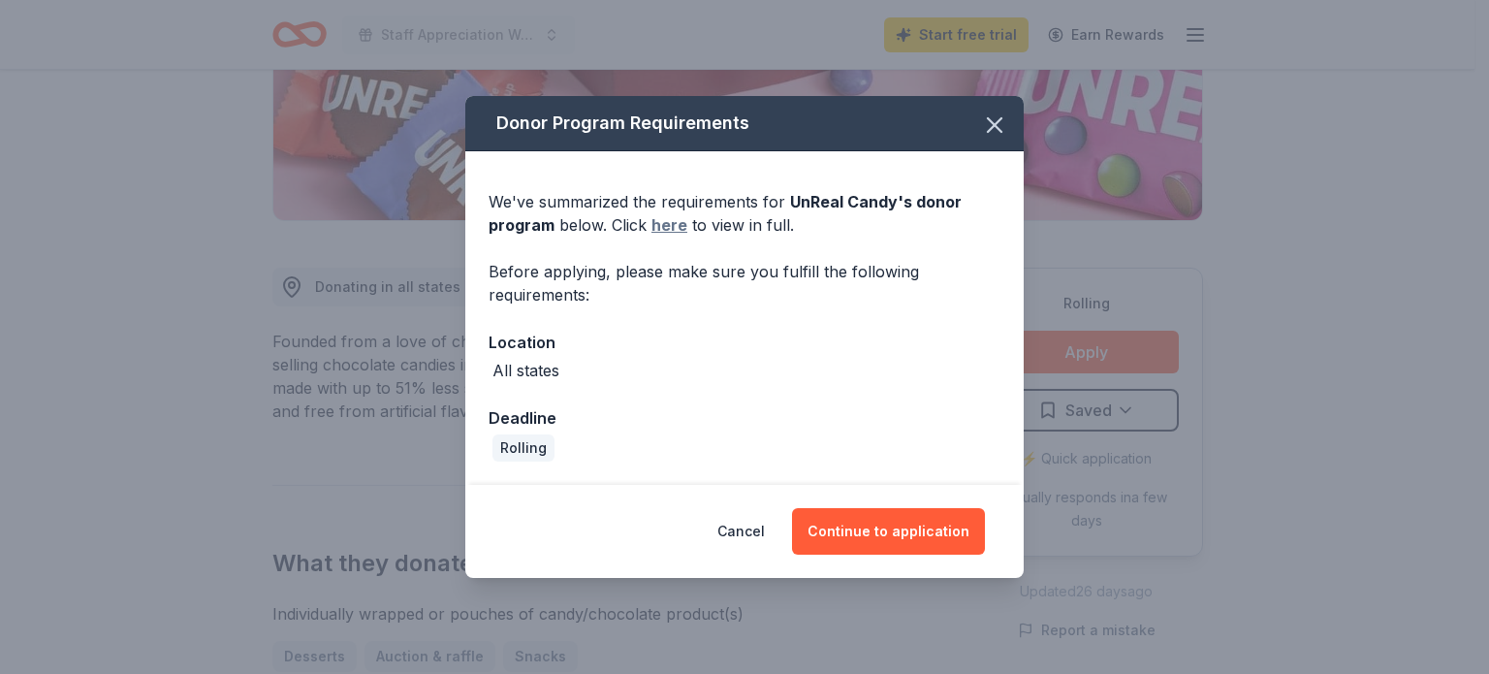
click at [667, 220] on link "here" at bounding box center [669, 224] width 36 height 23
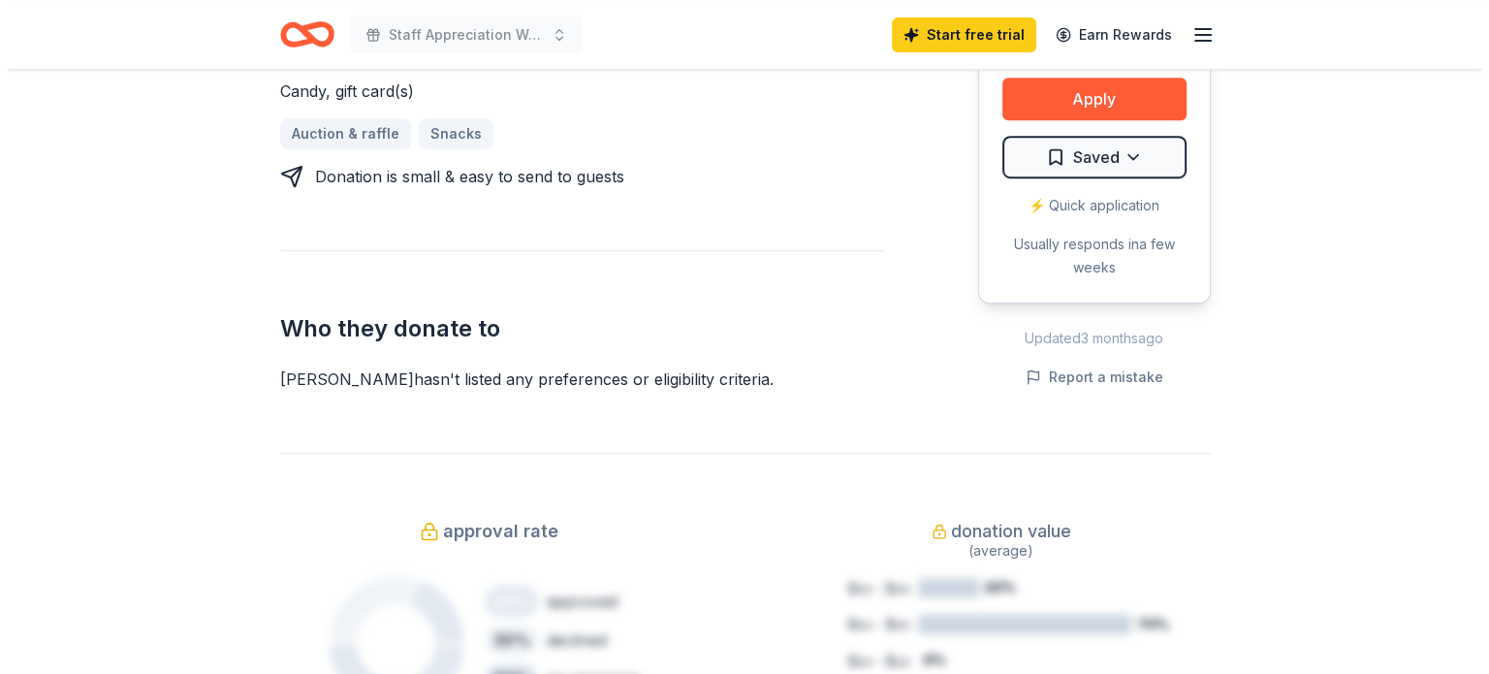
scroll to position [865, 0]
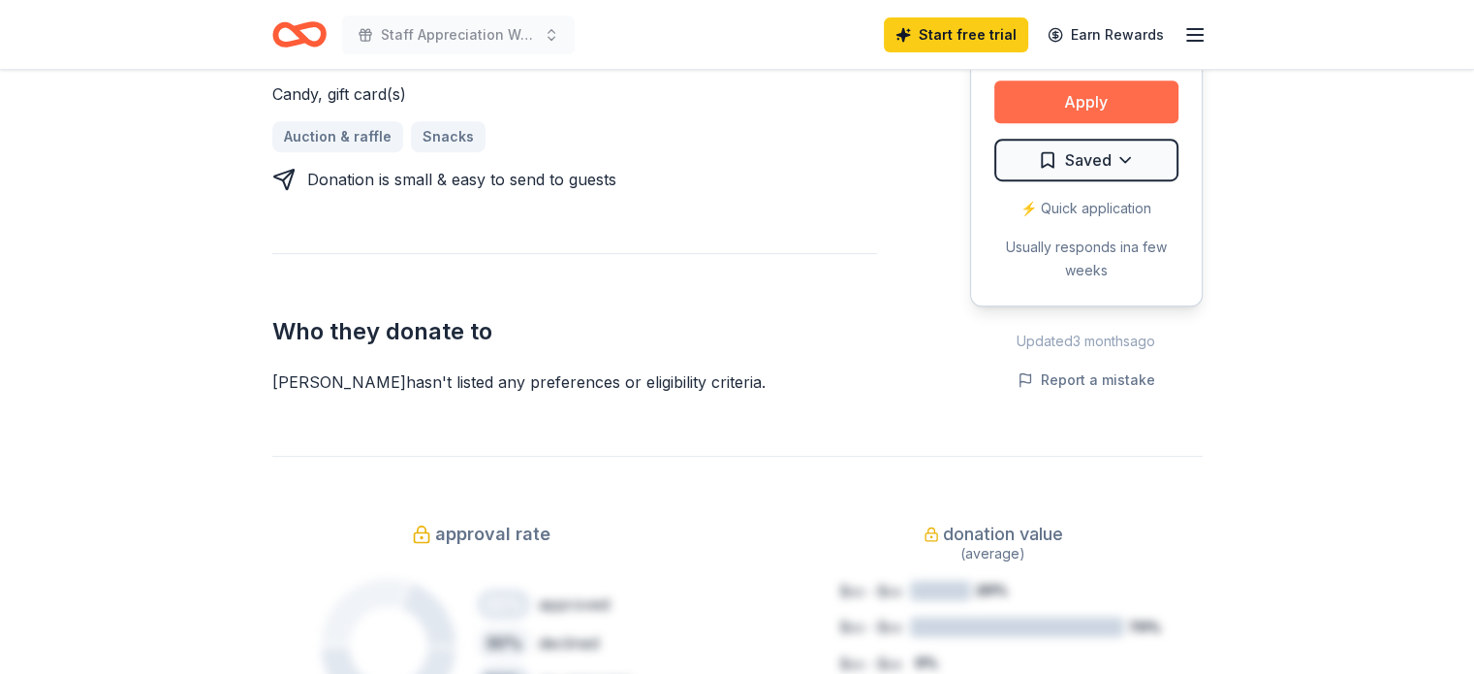
click at [1077, 88] on button "Apply" at bounding box center [1087, 101] width 184 height 43
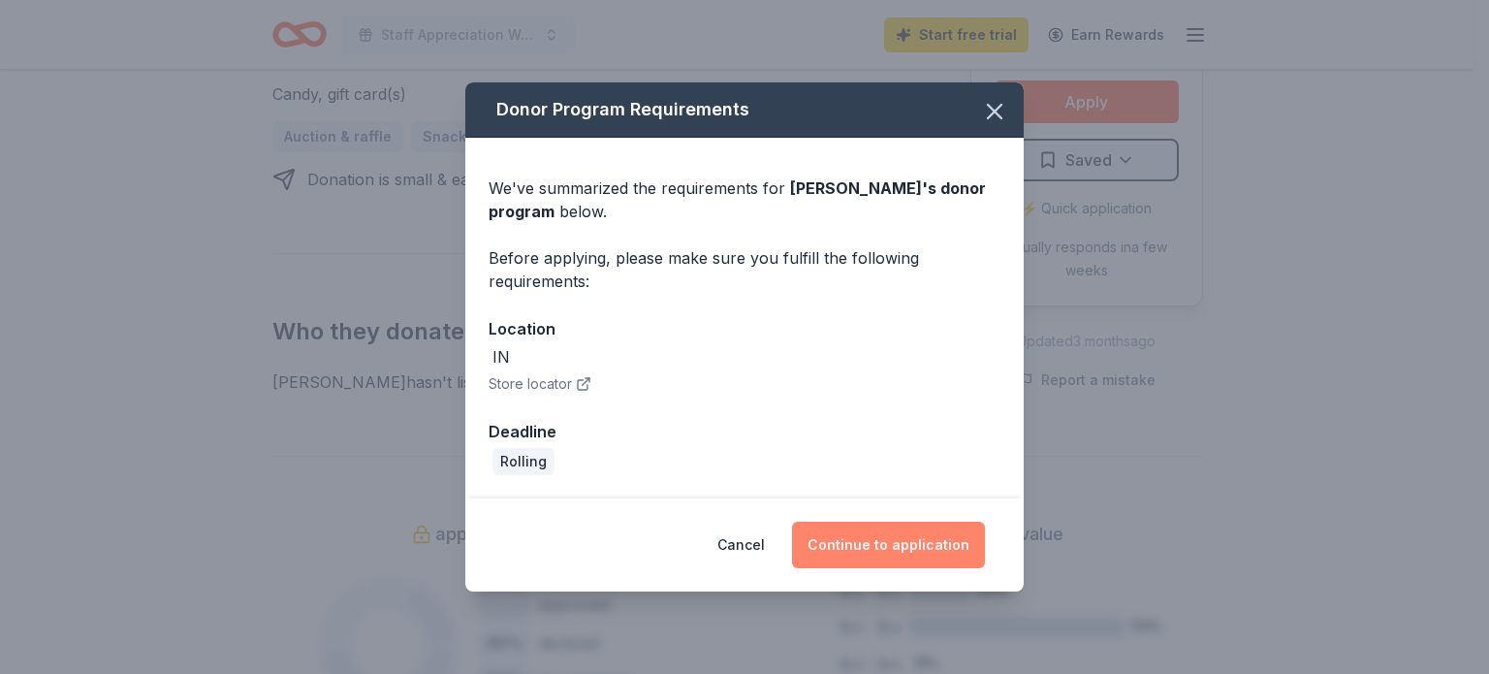
click at [879, 557] on button "Continue to application" at bounding box center [888, 544] width 193 height 47
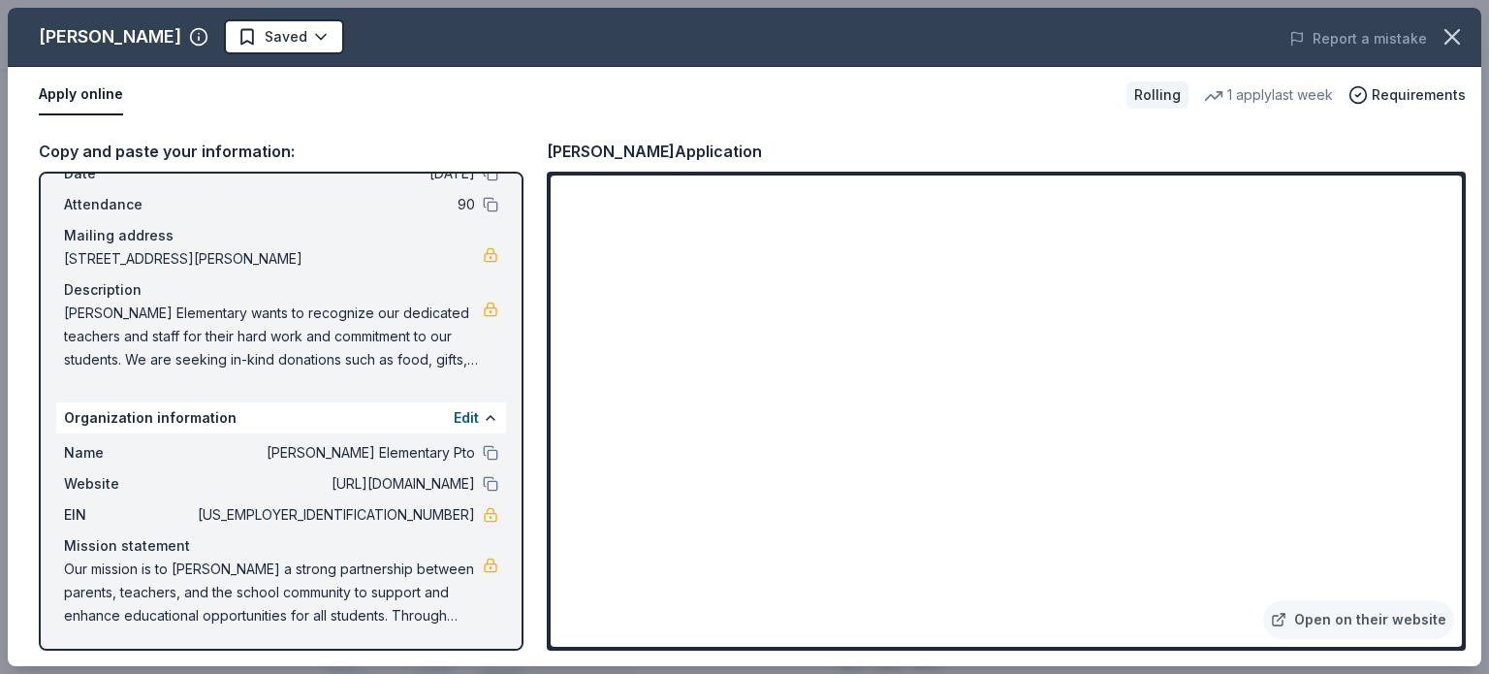
scroll to position [0, 0]
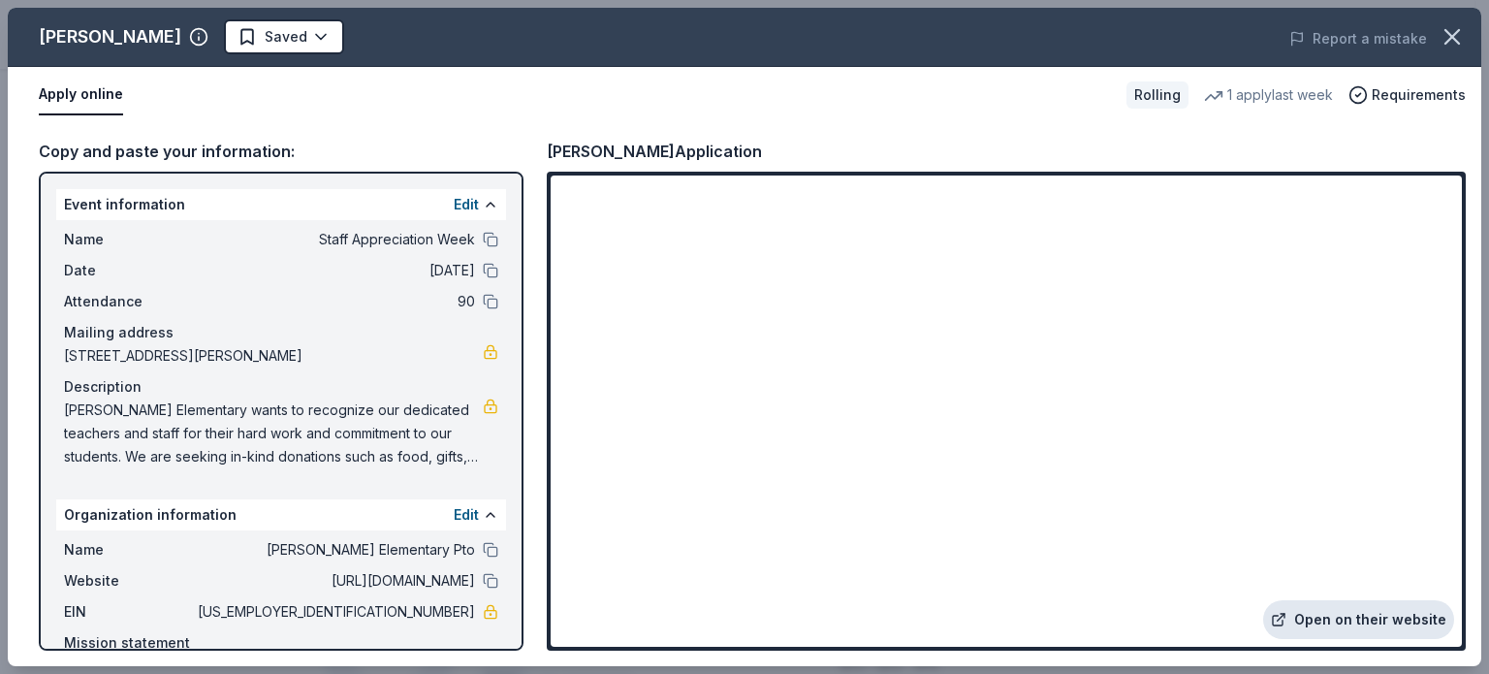
click at [1359, 636] on link "Open on their website" at bounding box center [1358, 619] width 191 height 39
click at [1329, 604] on link "Open on their website" at bounding box center [1358, 619] width 191 height 39
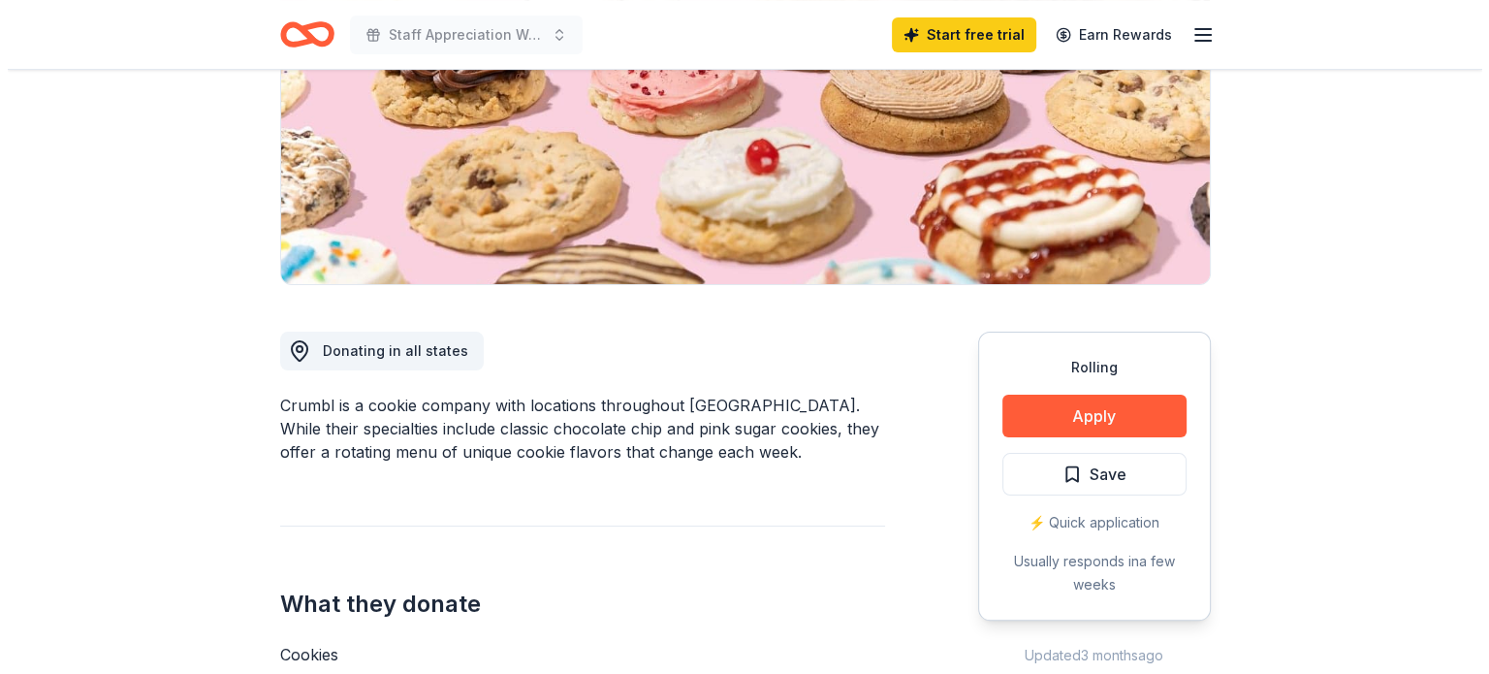
scroll to position [305, 0]
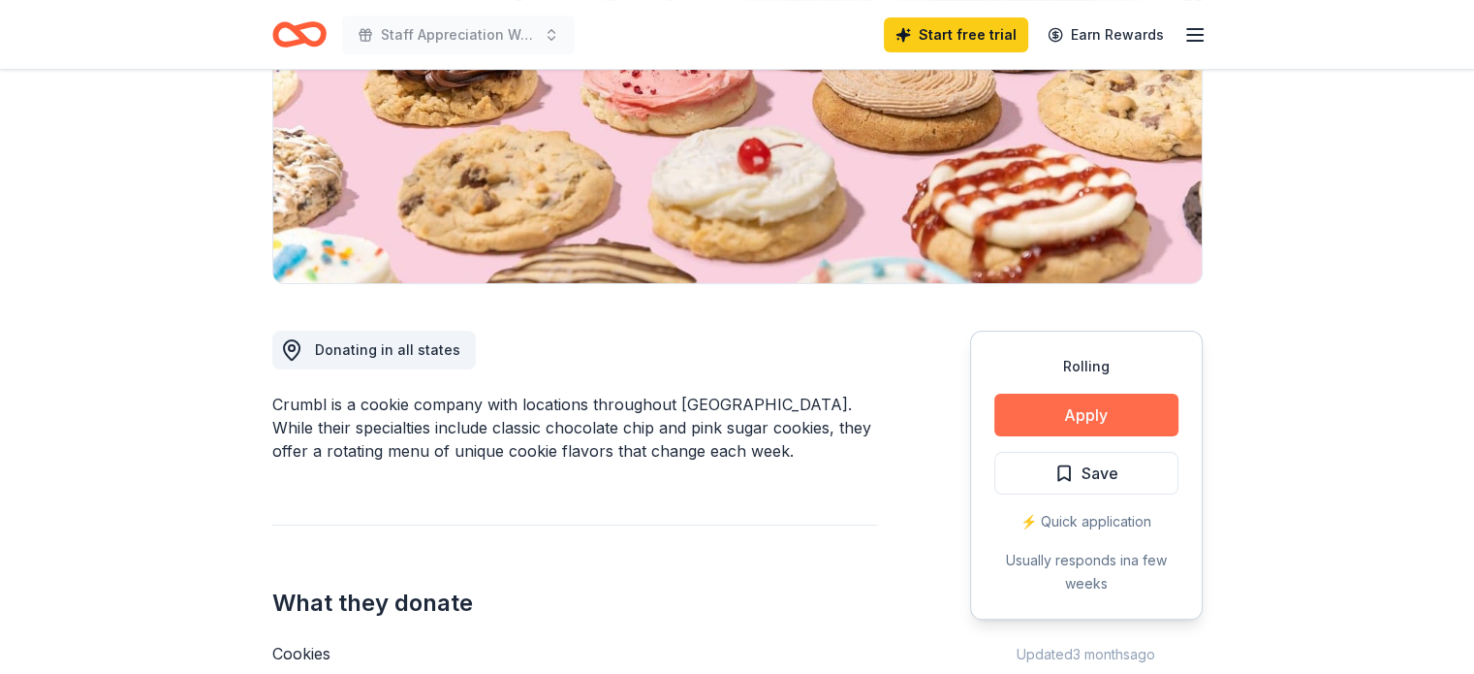
click at [1084, 410] on button "Apply" at bounding box center [1087, 415] width 184 height 43
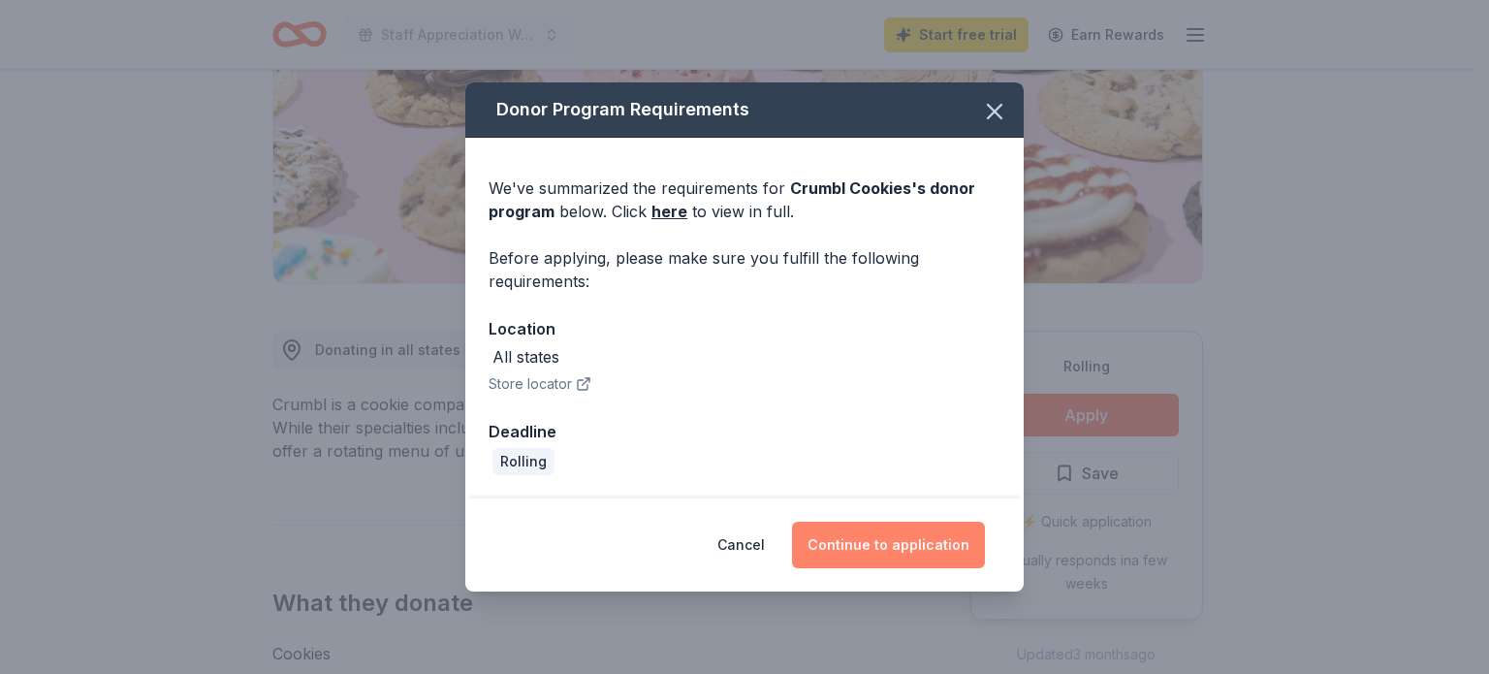
click at [861, 530] on button "Continue to application" at bounding box center [888, 544] width 193 height 47
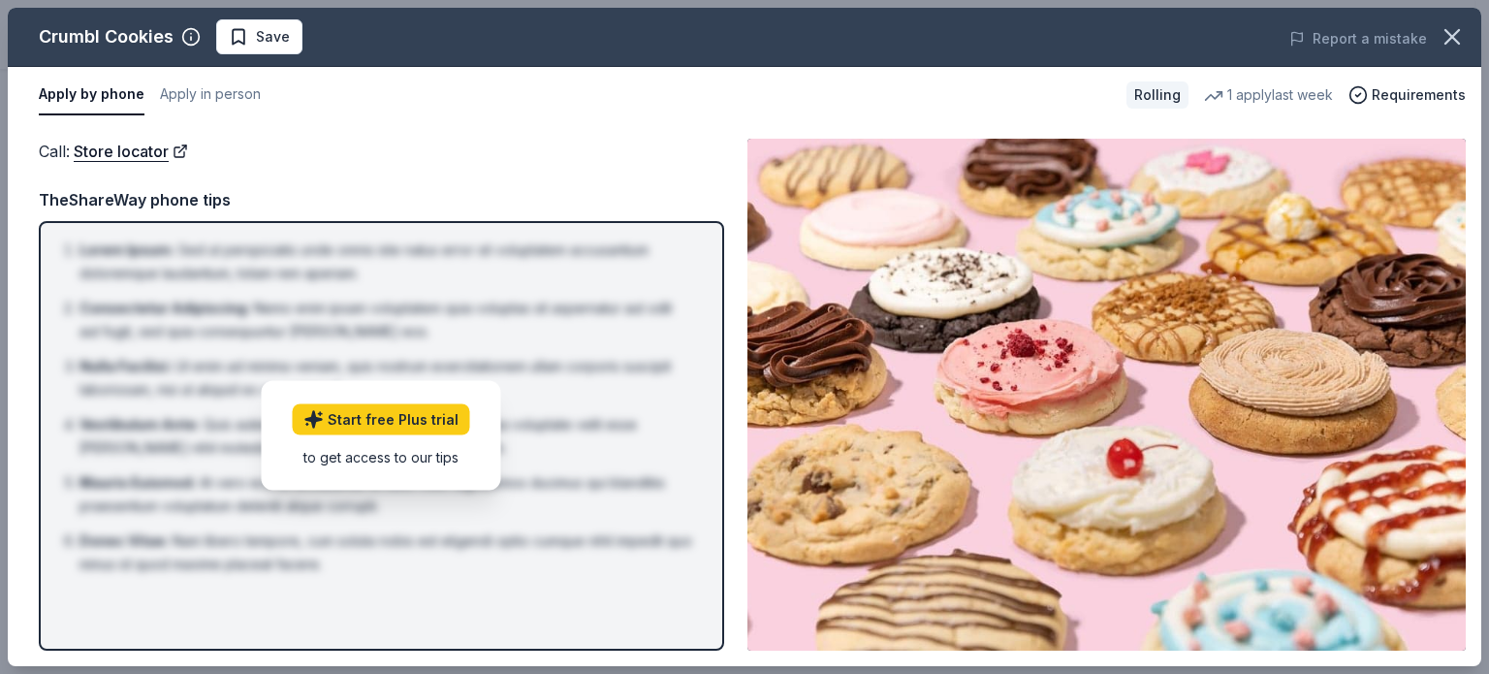
click at [97, 86] on button "Apply by phone" at bounding box center [92, 95] width 106 height 41
click at [192, 96] on button "Apply in person" at bounding box center [210, 95] width 101 height 41
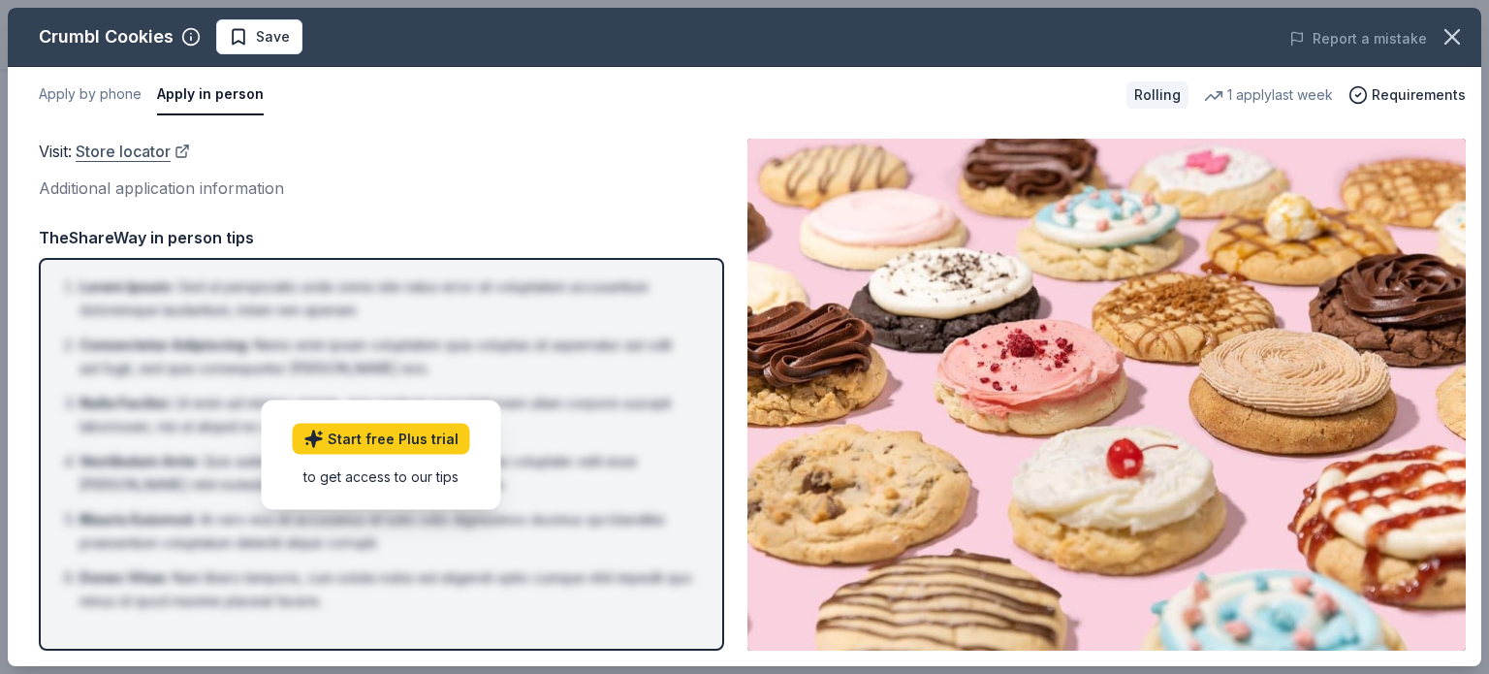
click at [127, 153] on link "Store locator" at bounding box center [133, 151] width 114 height 25
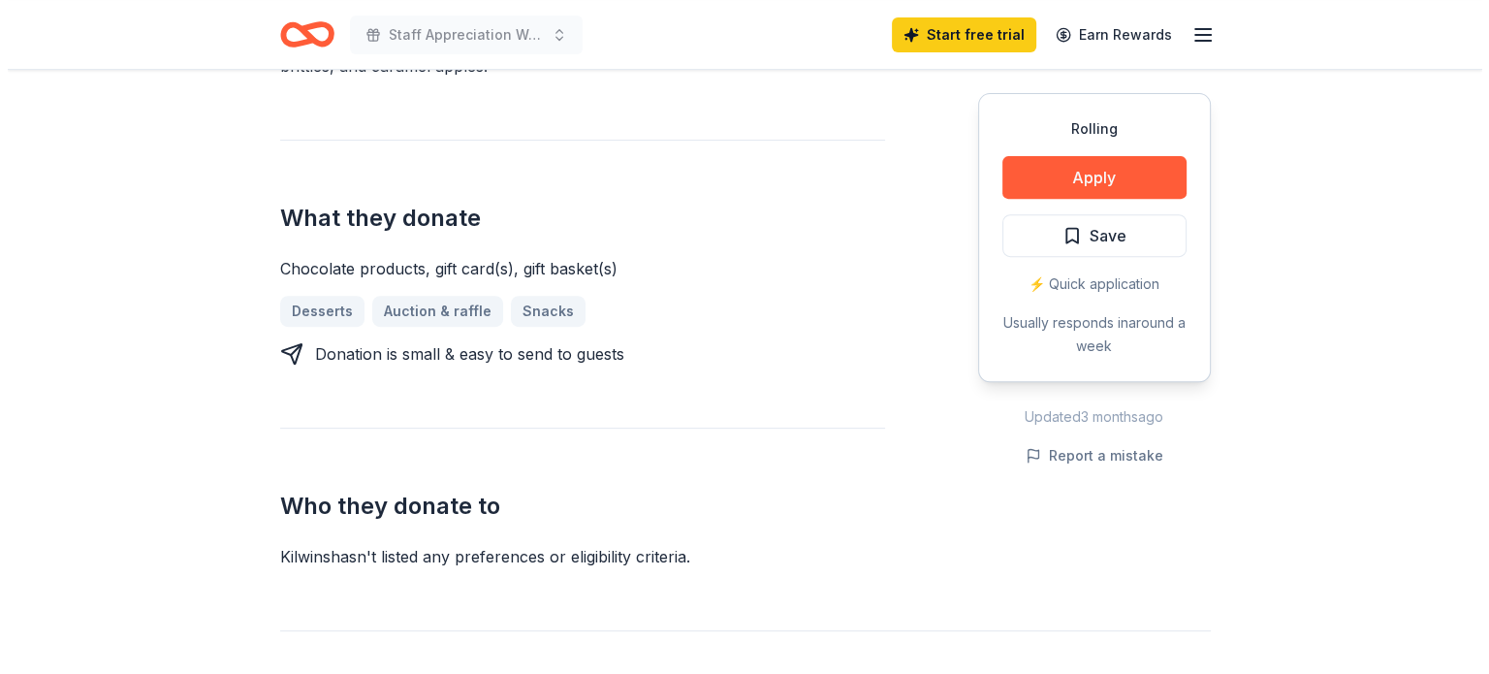
scroll to position [728, 0]
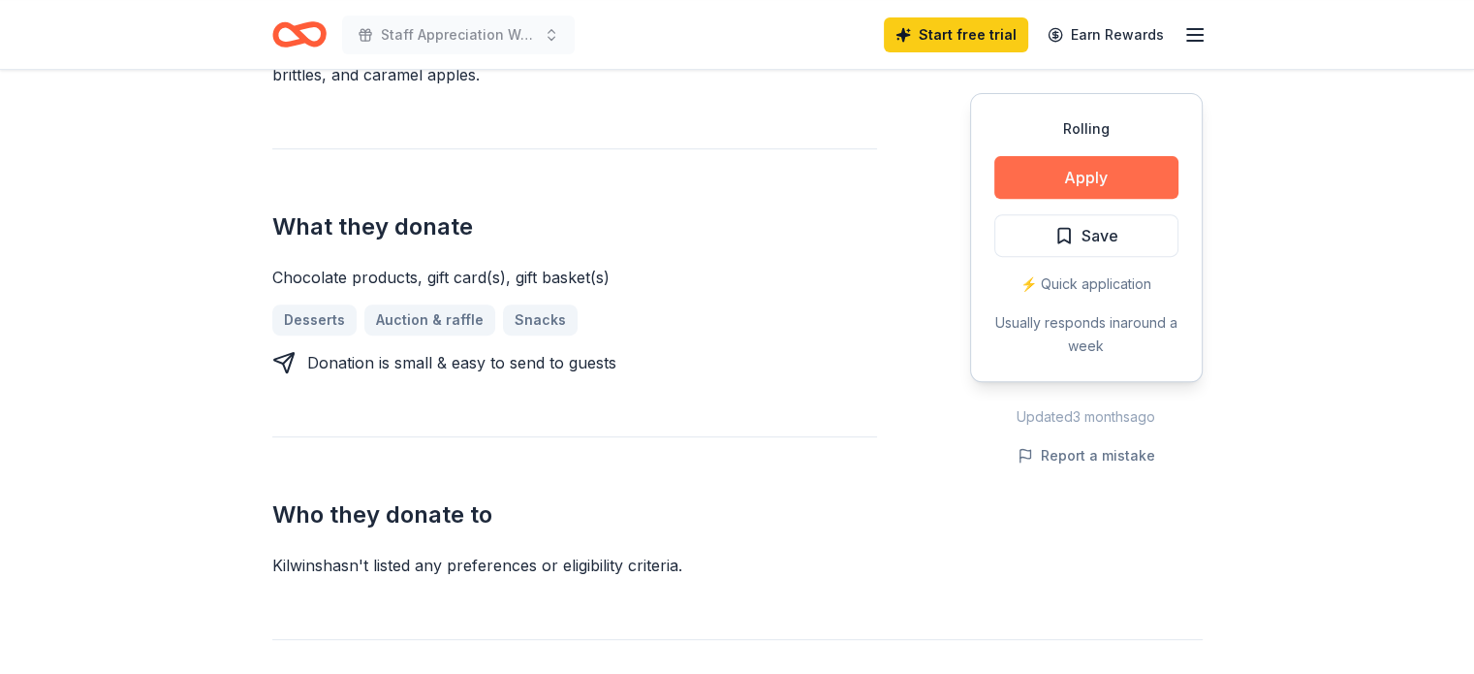
click at [1087, 164] on button "Apply" at bounding box center [1087, 177] width 184 height 43
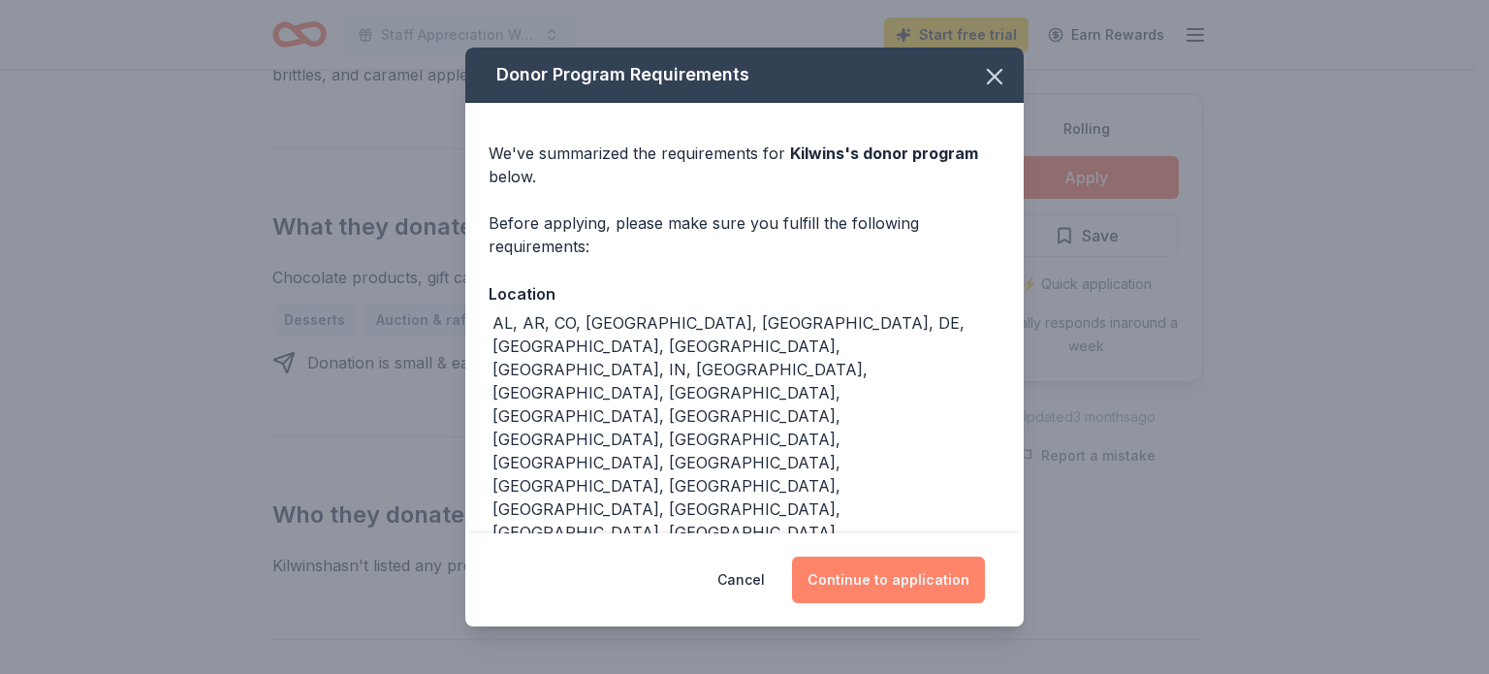
click at [902, 556] on button "Continue to application" at bounding box center [888, 579] width 193 height 47
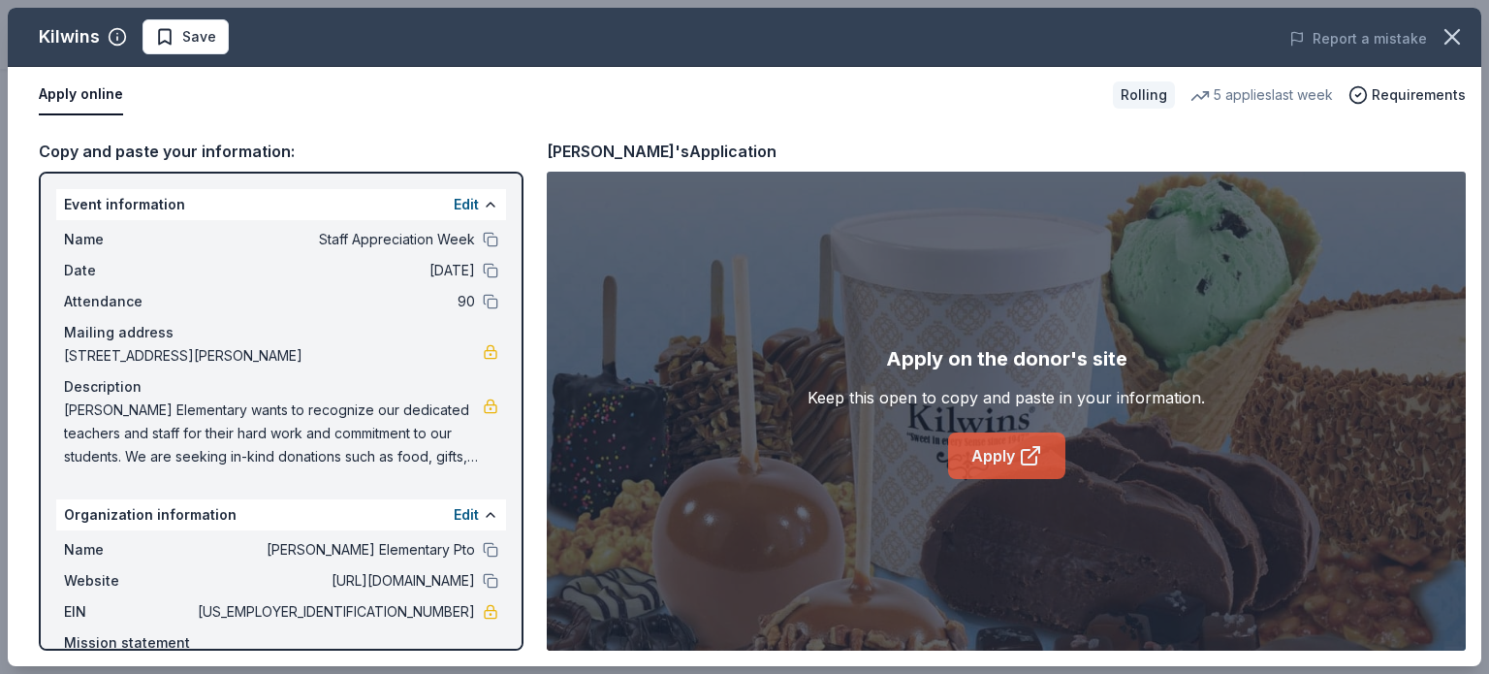
click at [1000, 452] on link "Apply" at bounding box center [1006, 455] width 117 height 47
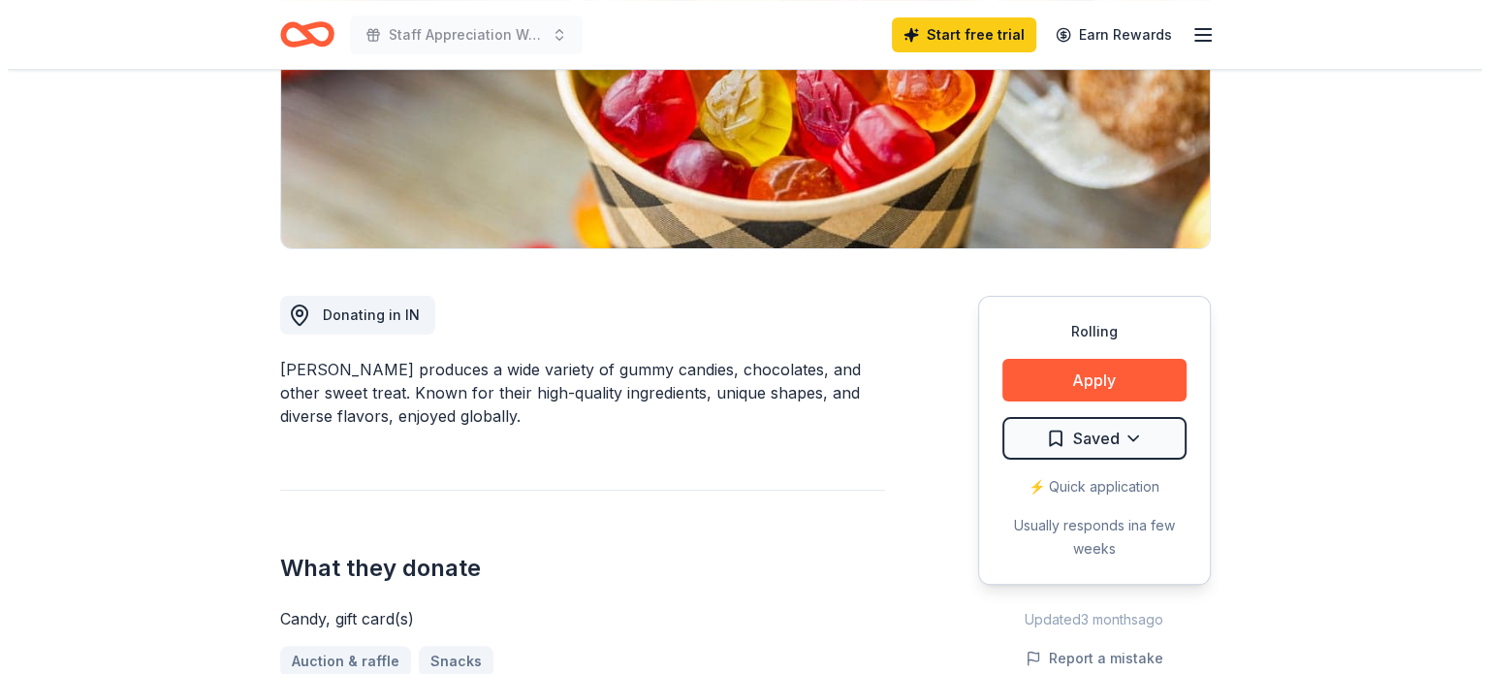
scroll to position [348, 0]
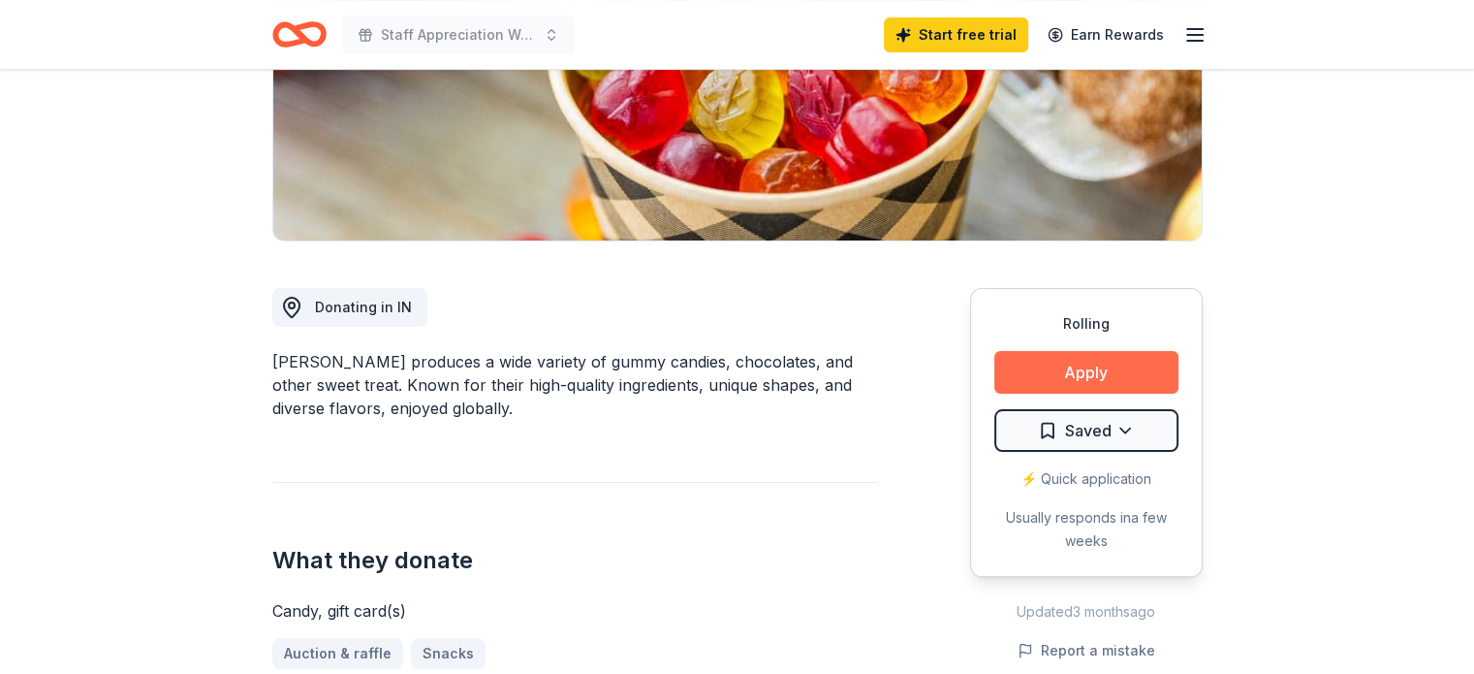
click at [1087, 390] on button "Apply" at bounding box center [1087, 372] width 184 height 43
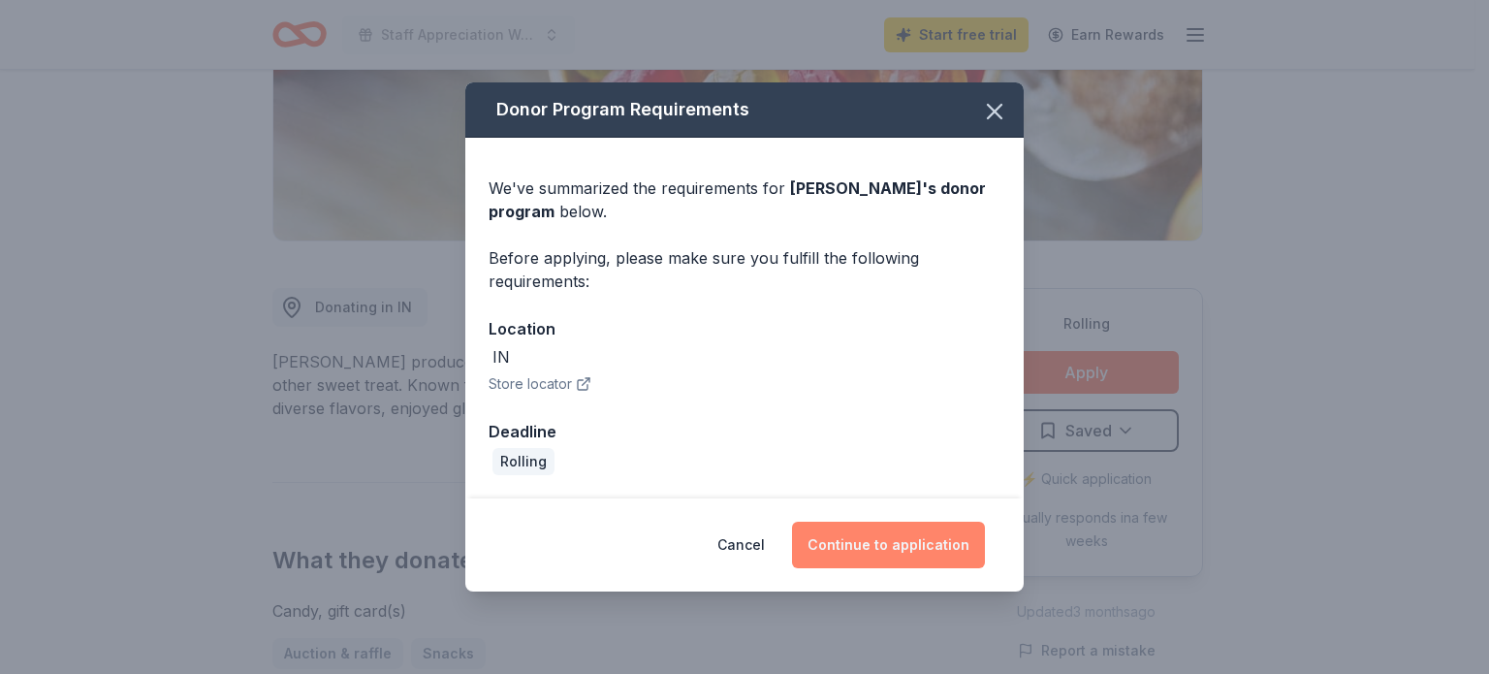
click at [914, 550] on button "Continue to application" at bounding box center [888, 544] width 193 height 47
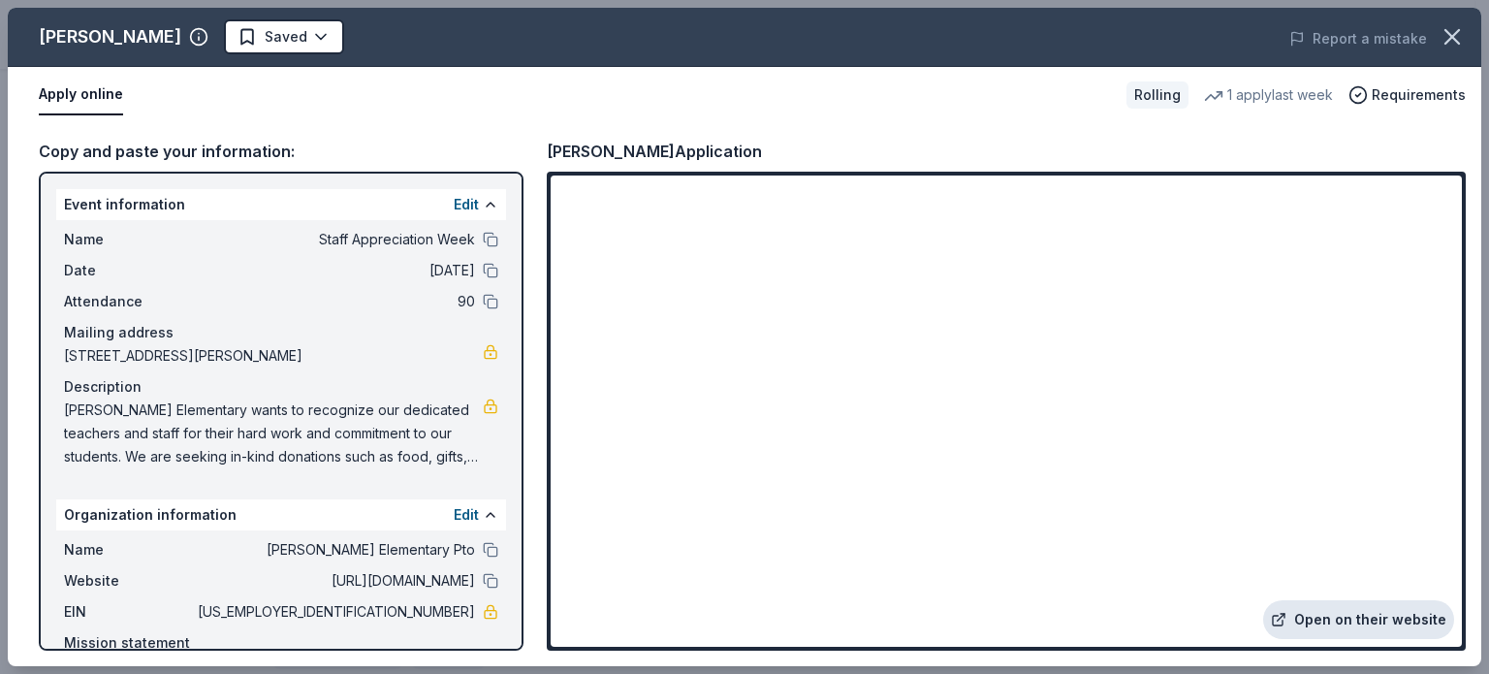
click at [1345, 625] on link "Open on their website" at bounding box center [1358, 619] width 191 height 39
